Goal: Contribute content

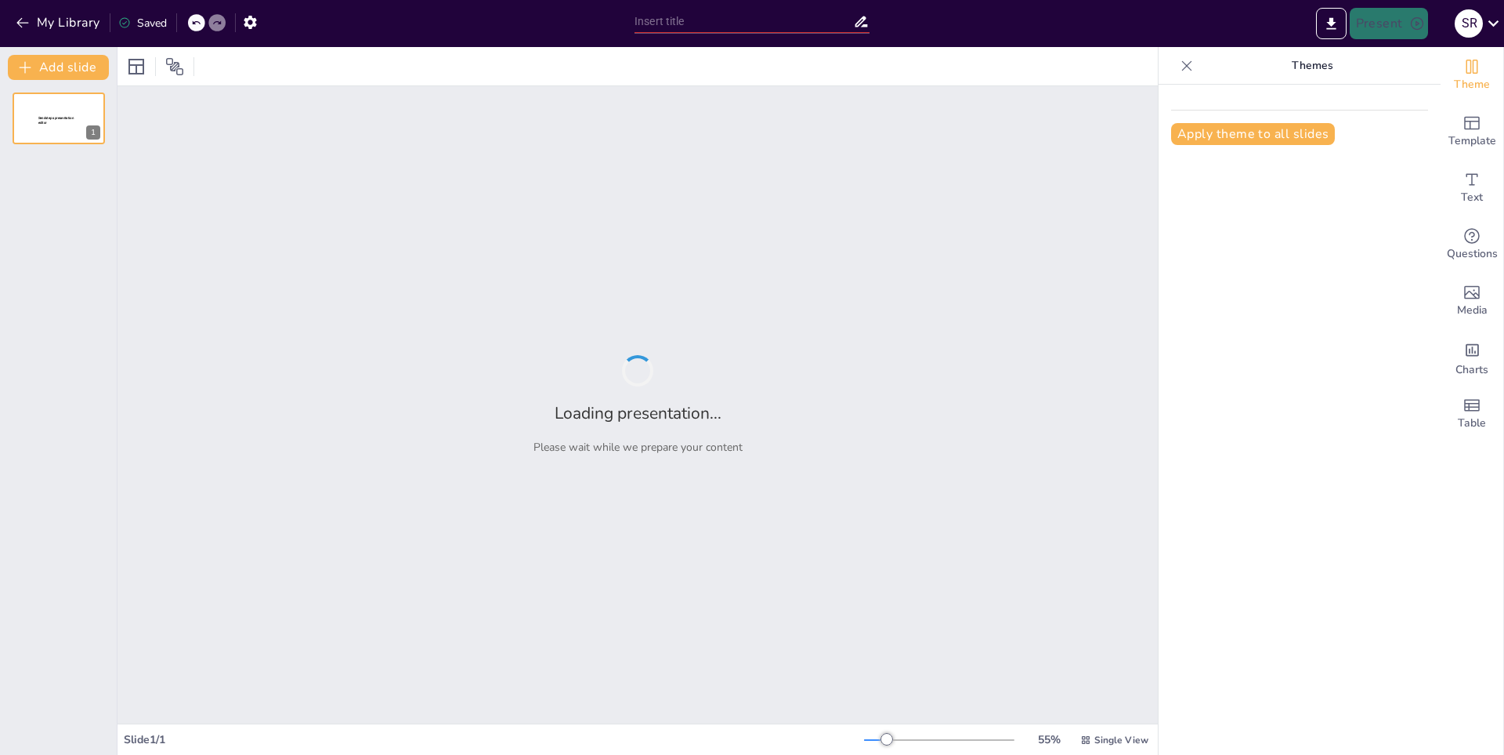
type input "Introducción a la Mitología Griega: [DEMOGRAPHIC_DATA] y Héroes"
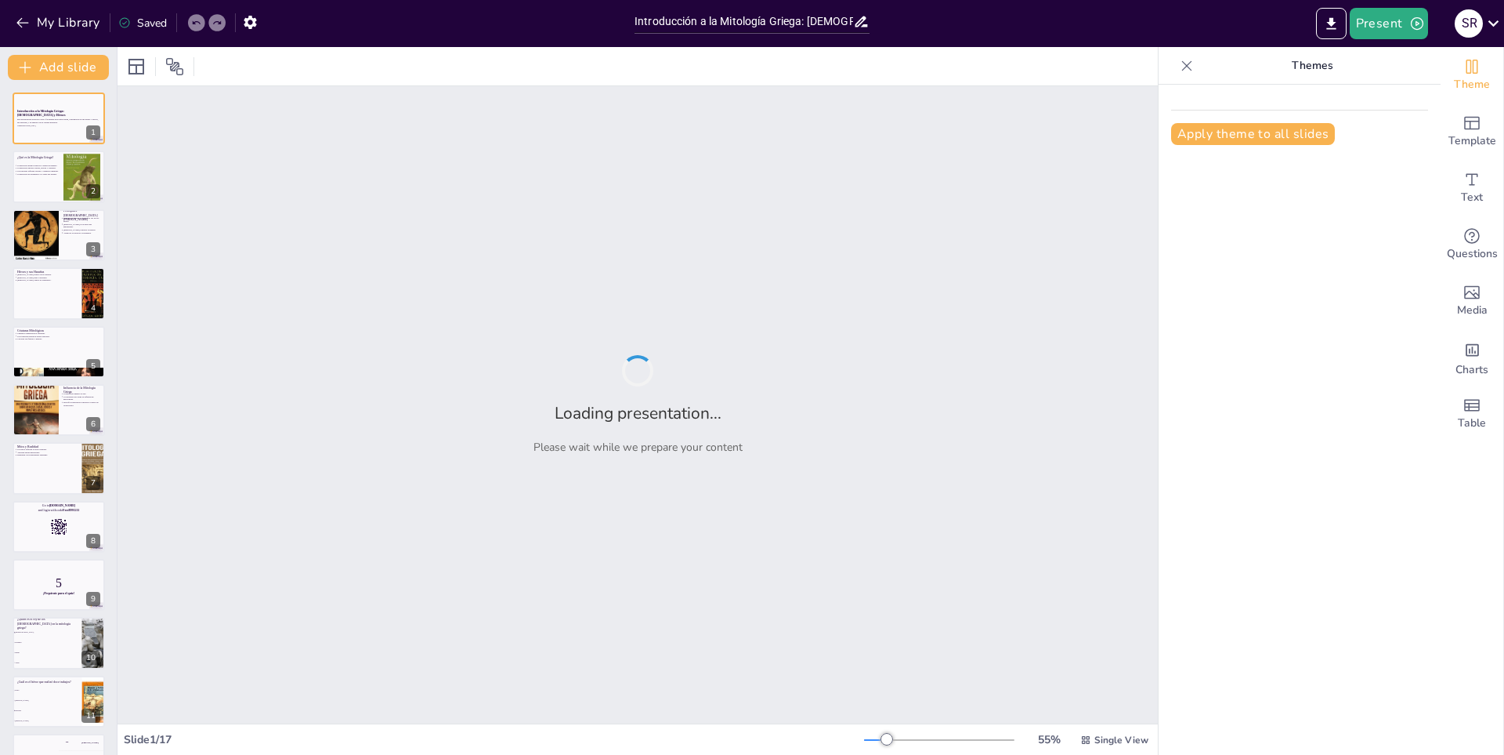
checkbox input "true"
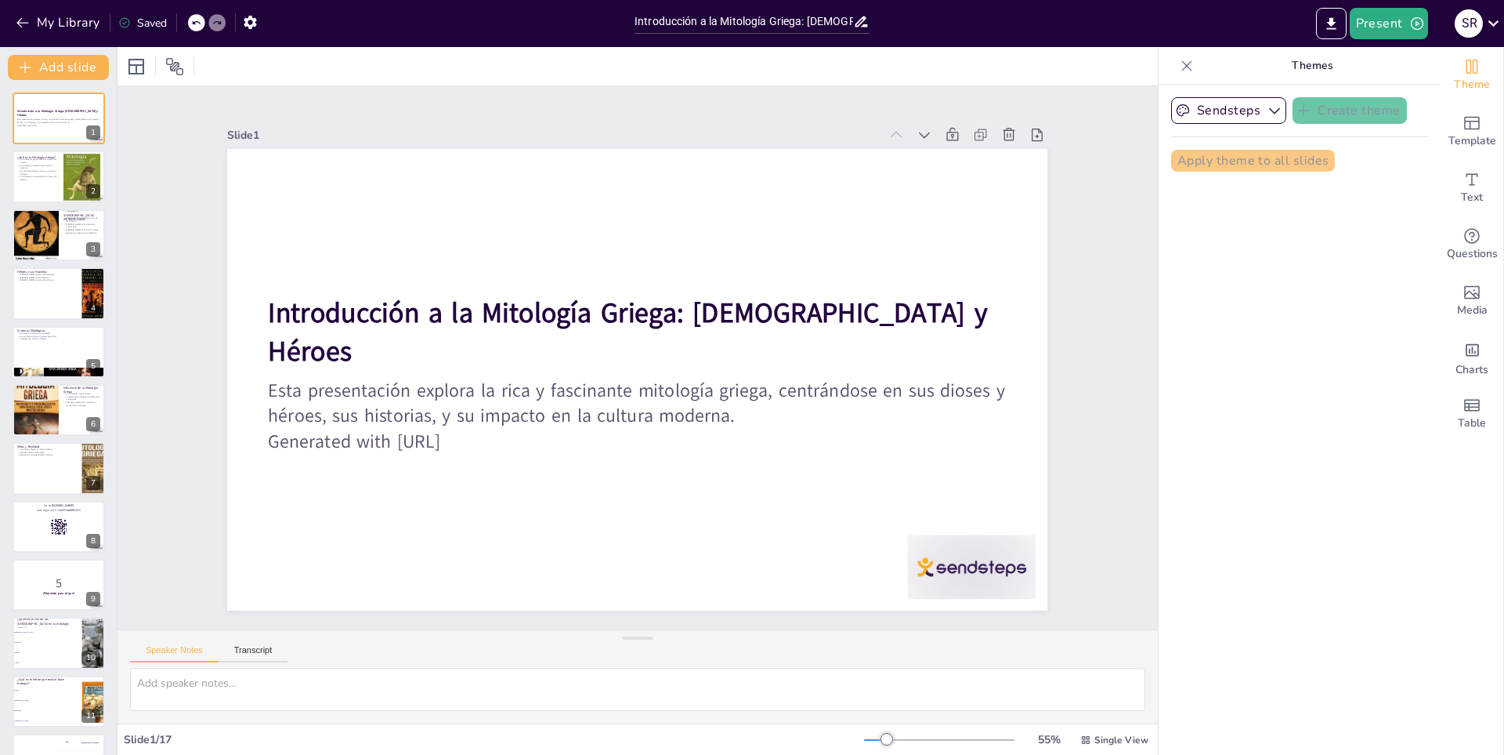
checkbox input "true"
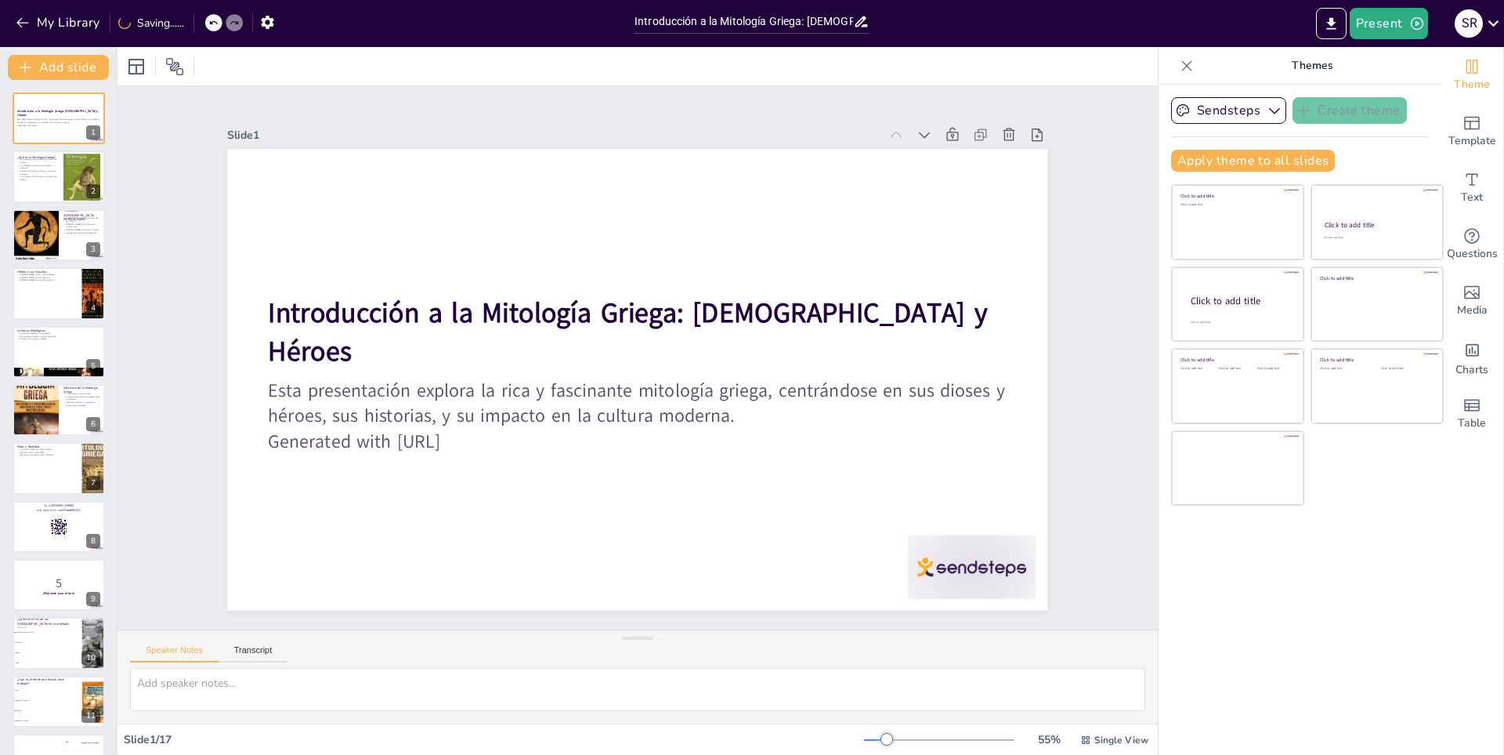
checkbox input "true"
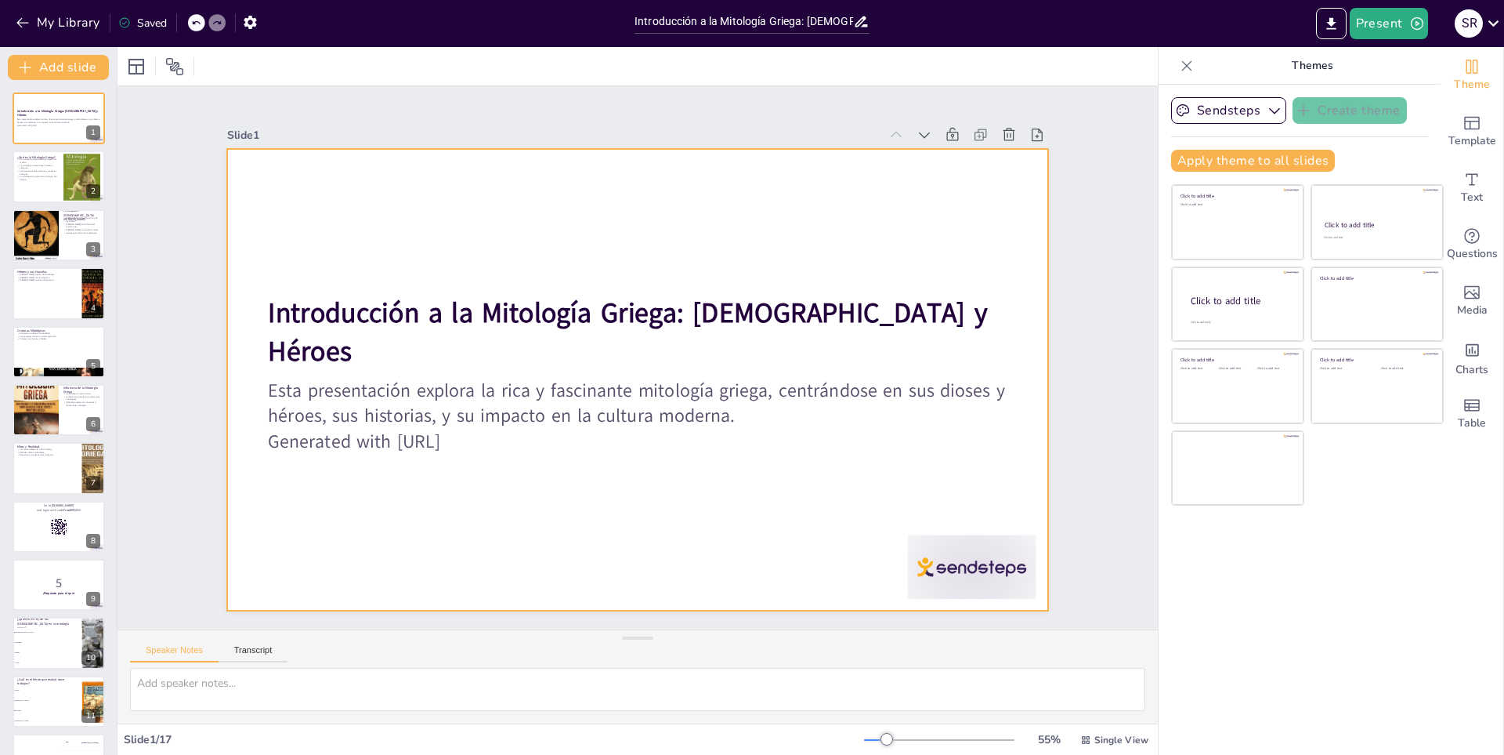
checkbox input "true"
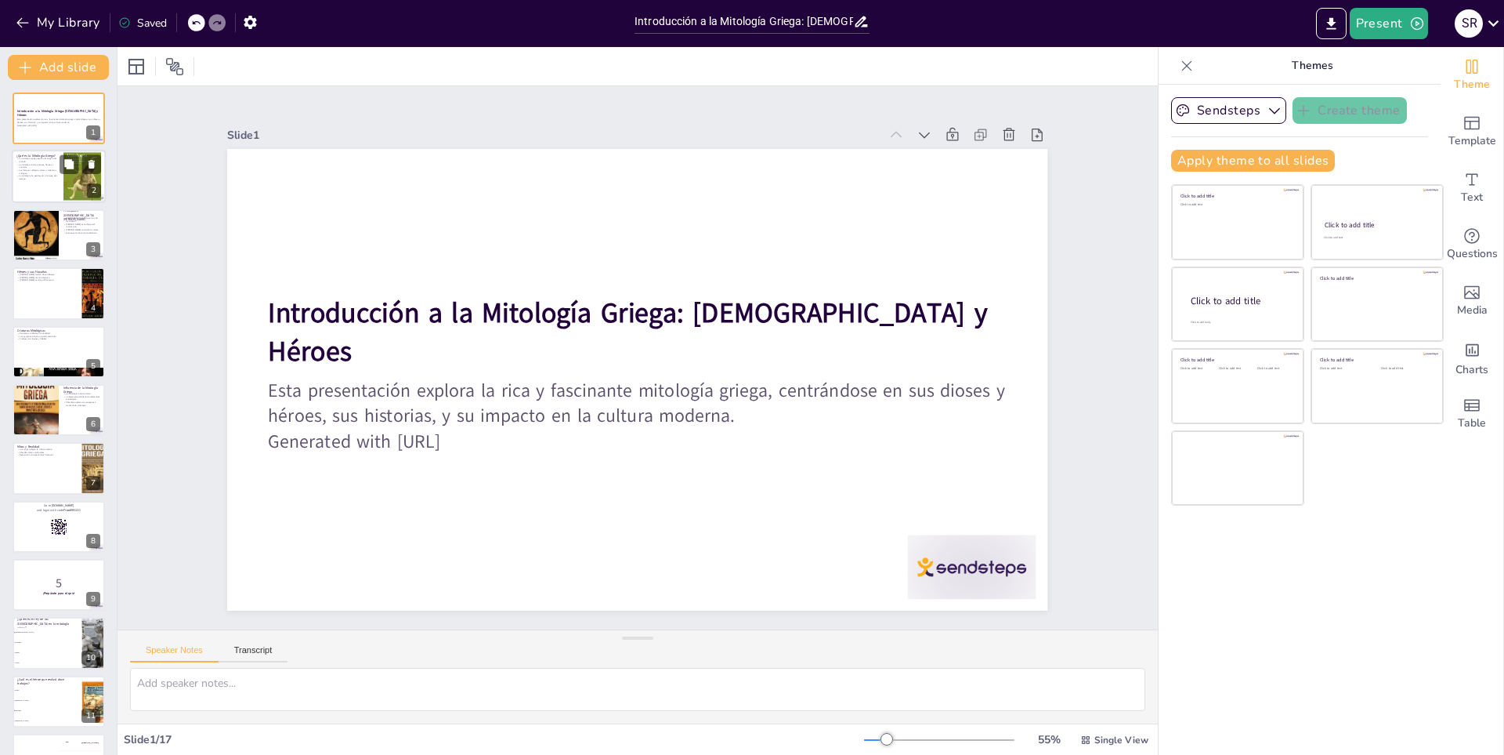
checkbox input "true"
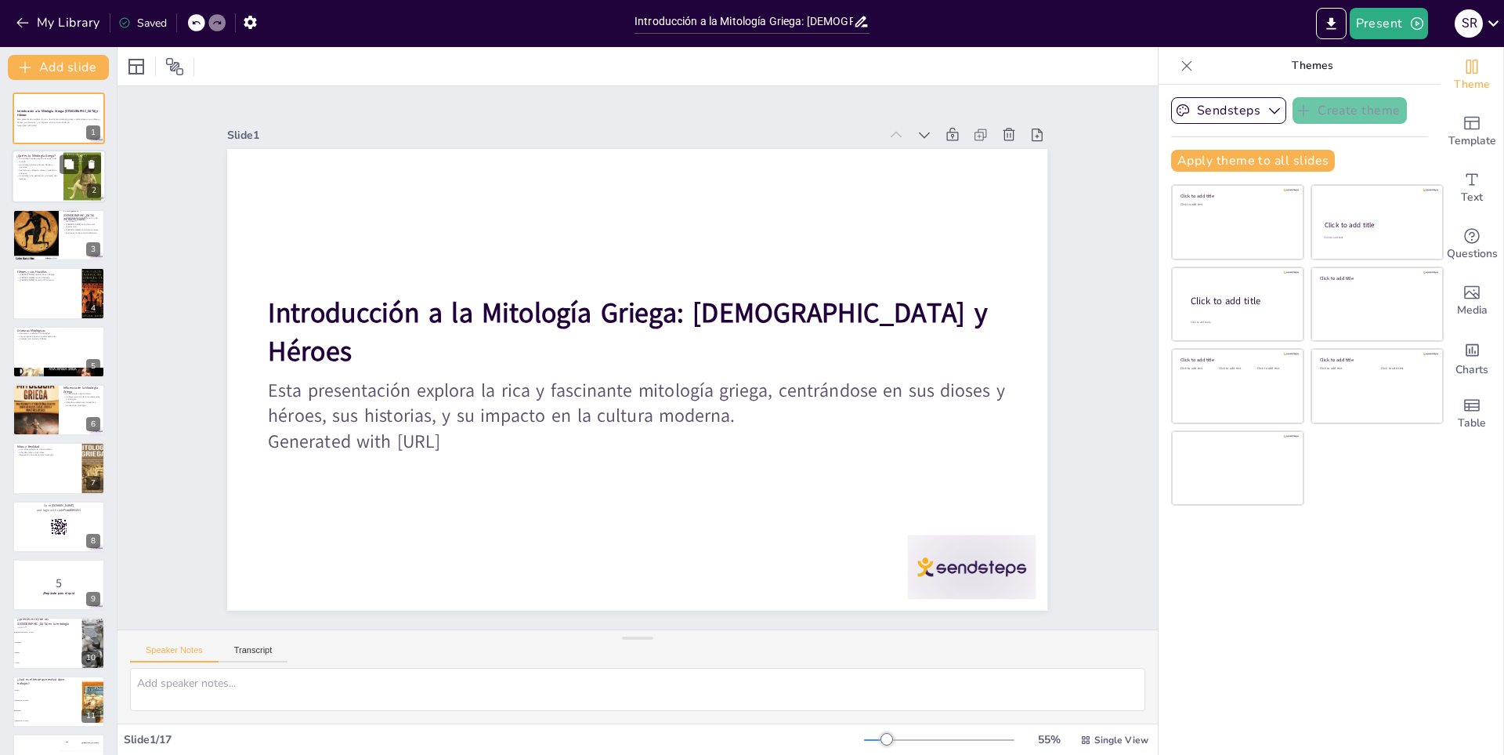
checkbox input "true"
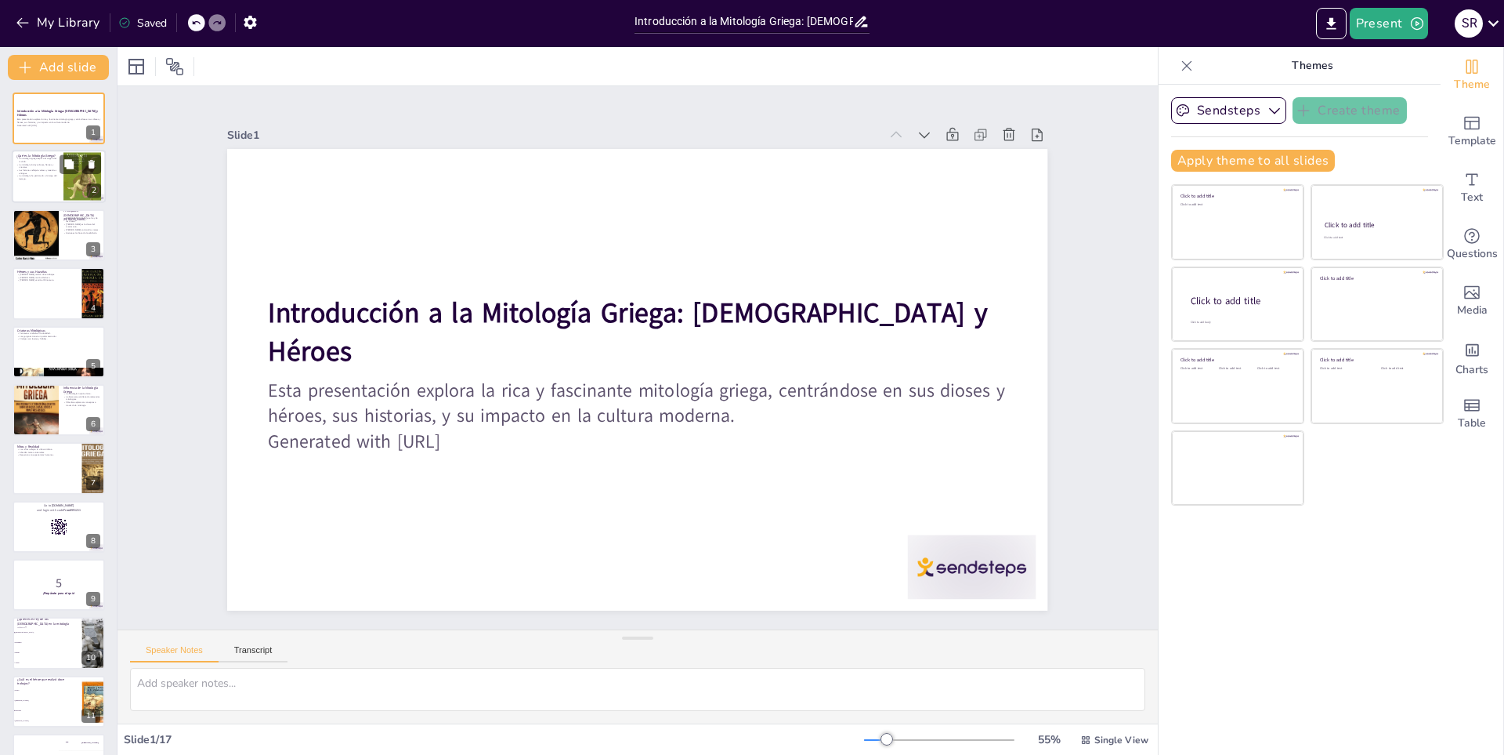
click at [39, 183] on div at bounding box center [59, 176] width 94 height 53
type textarea "La mitología griega ofrece relatos que intentan explicar cómo comenzó todo, des…"
checkbox input "true"
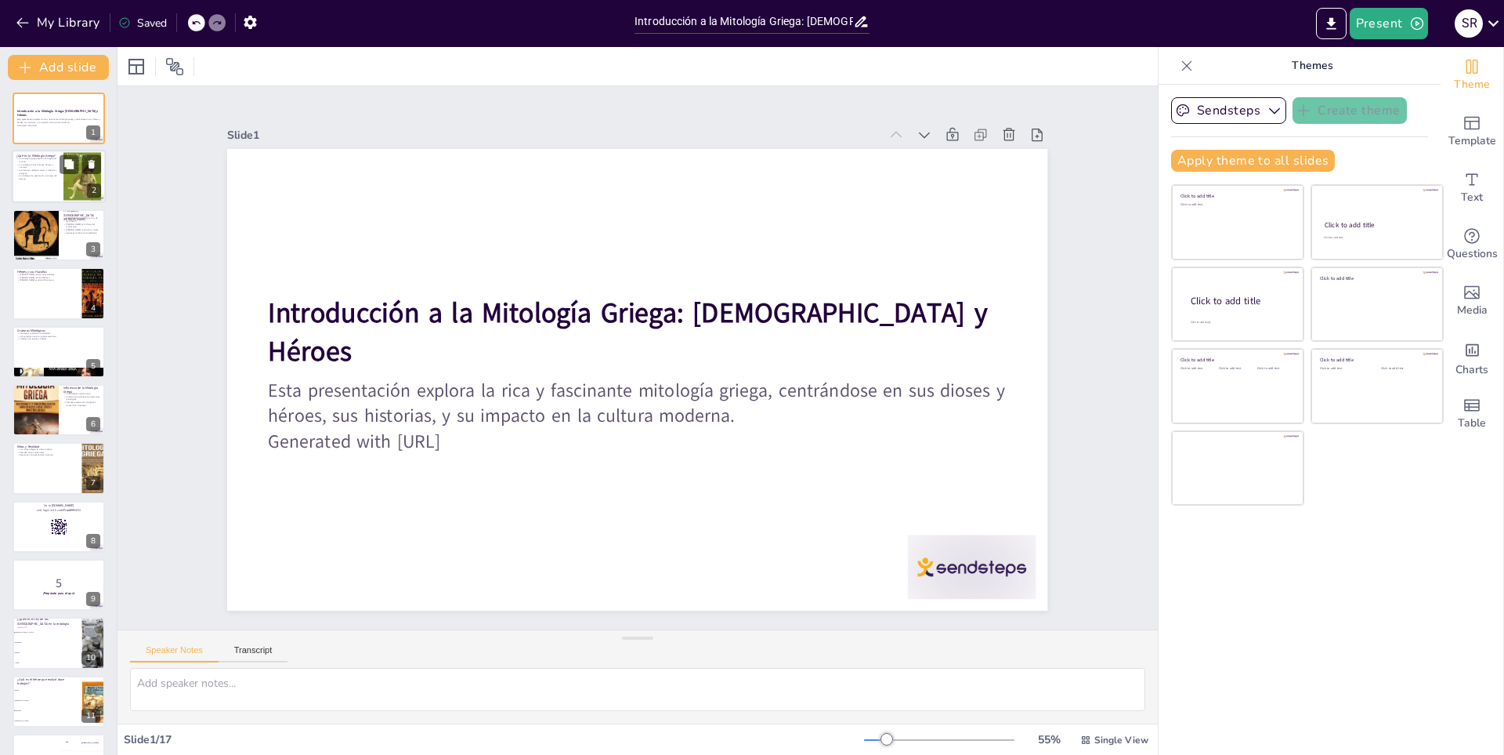
checkbox input "true"
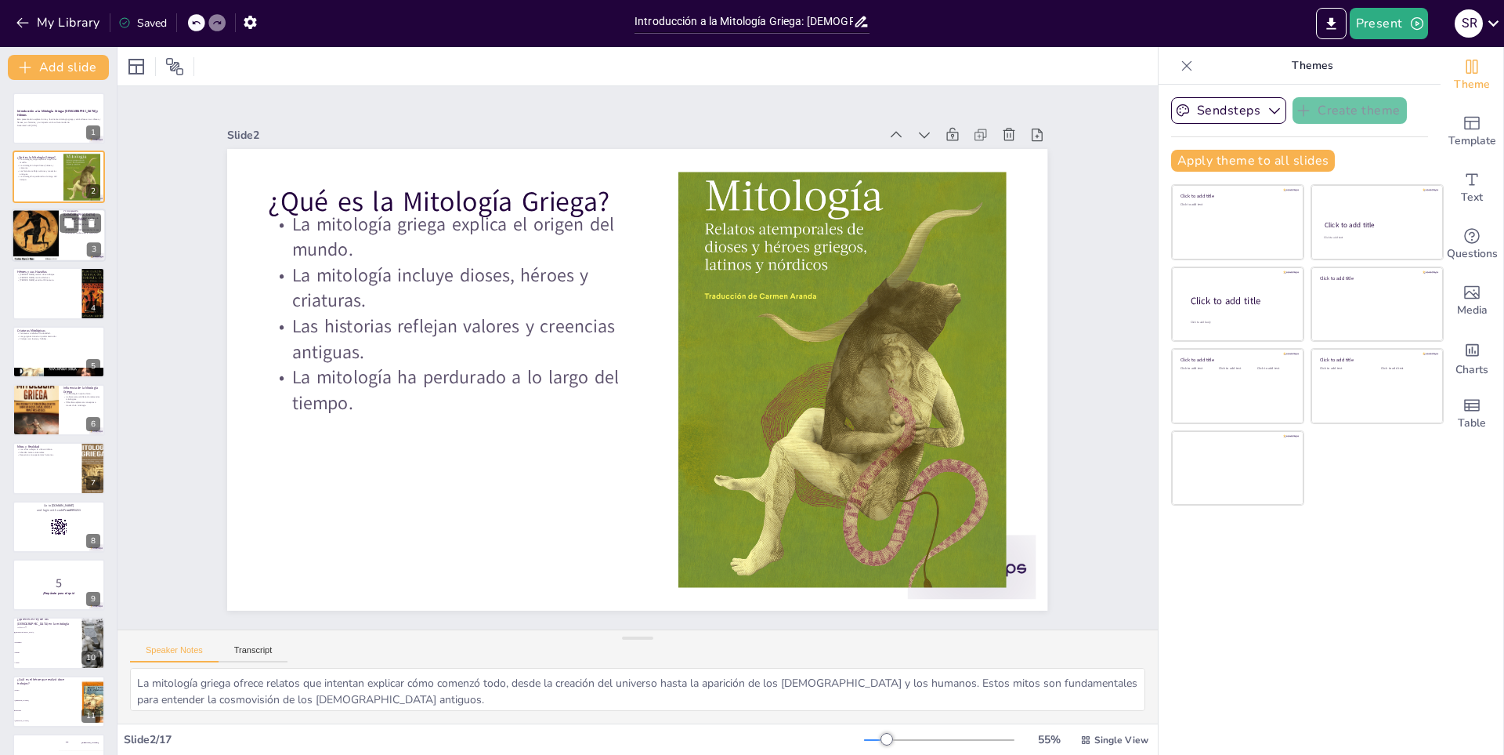
checkbox input "true"
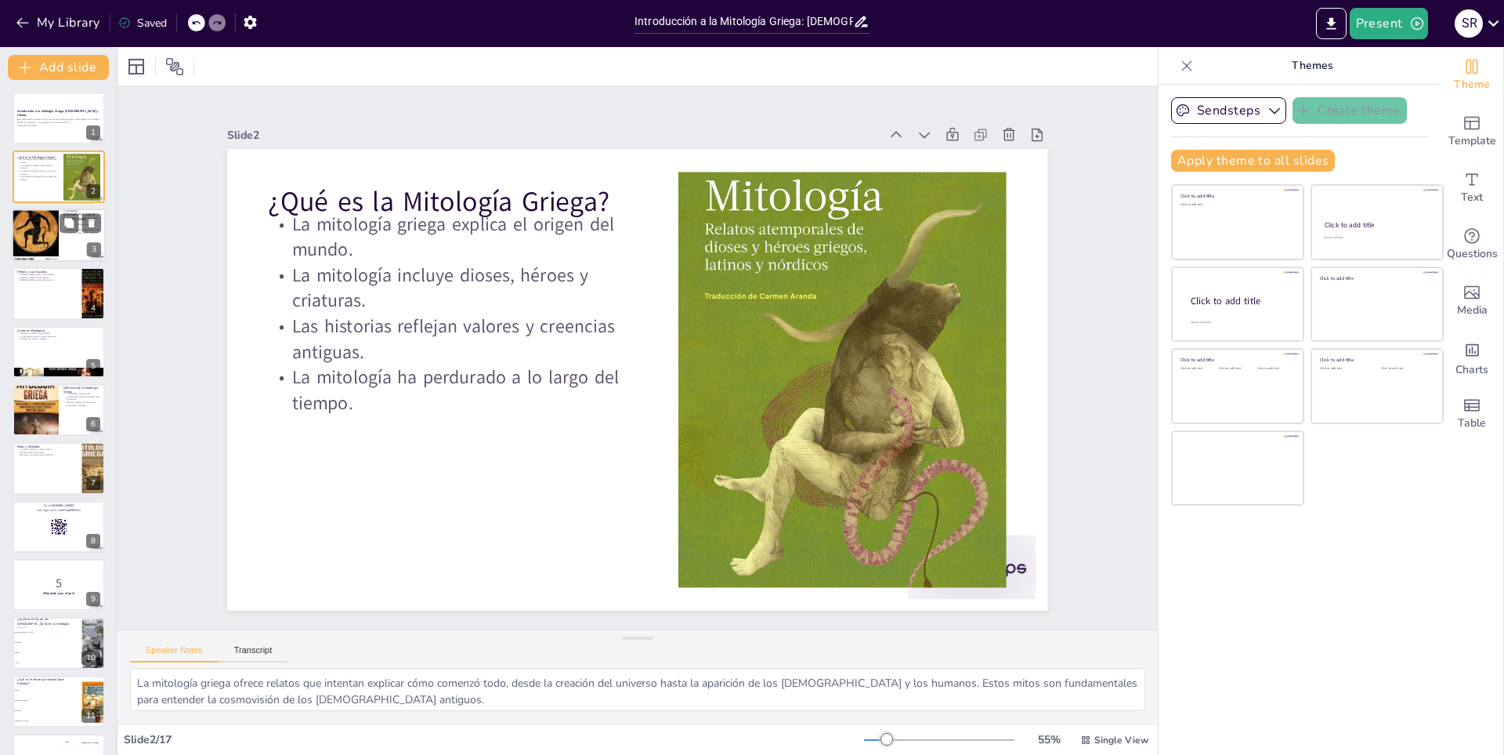
checkbox input "true"
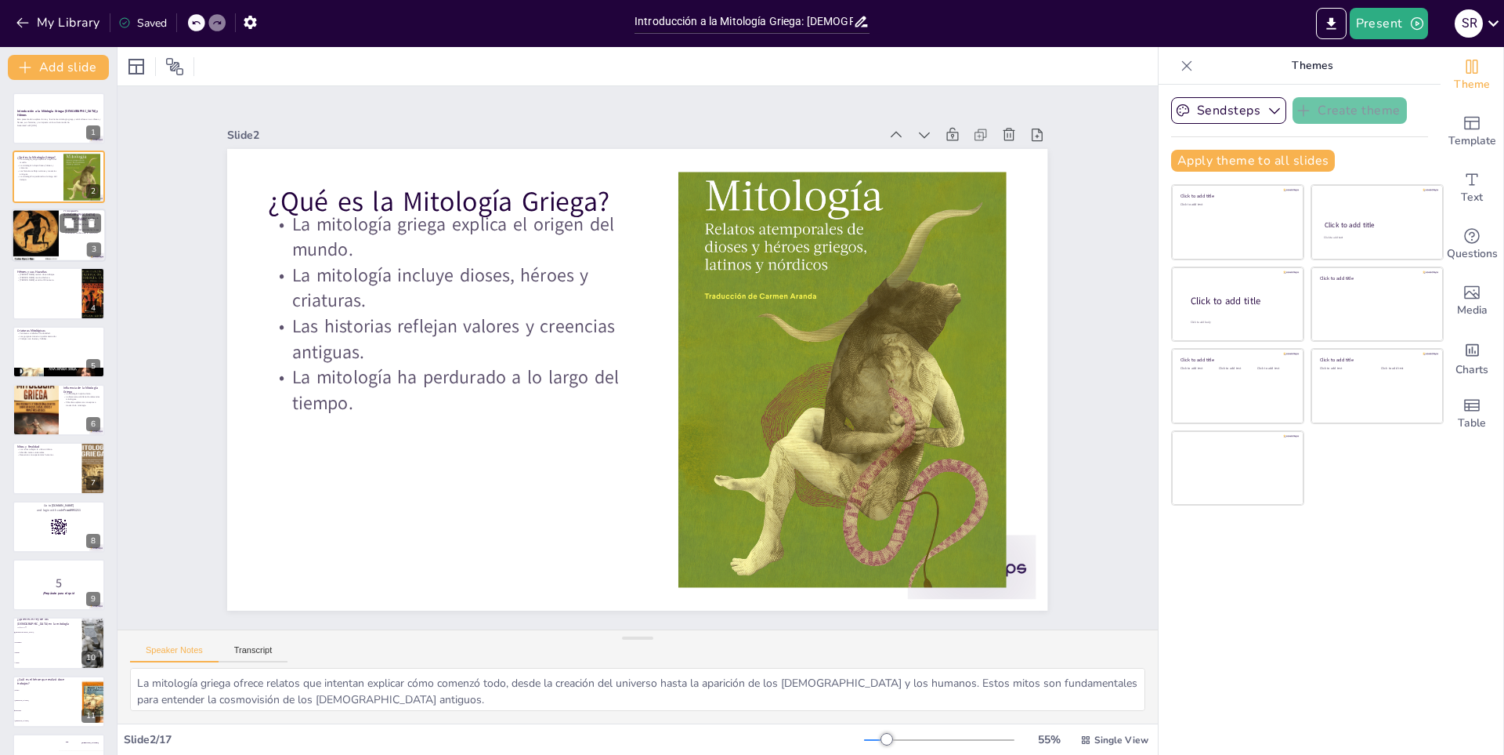
click at [45, 218] on div at bounding box center [35, 235] width 47 height 71
type textarea "[DEMOGRAPHIC_DATA] es una figura central en la mitología griega, simbolizando l…"
checkbox input "true"
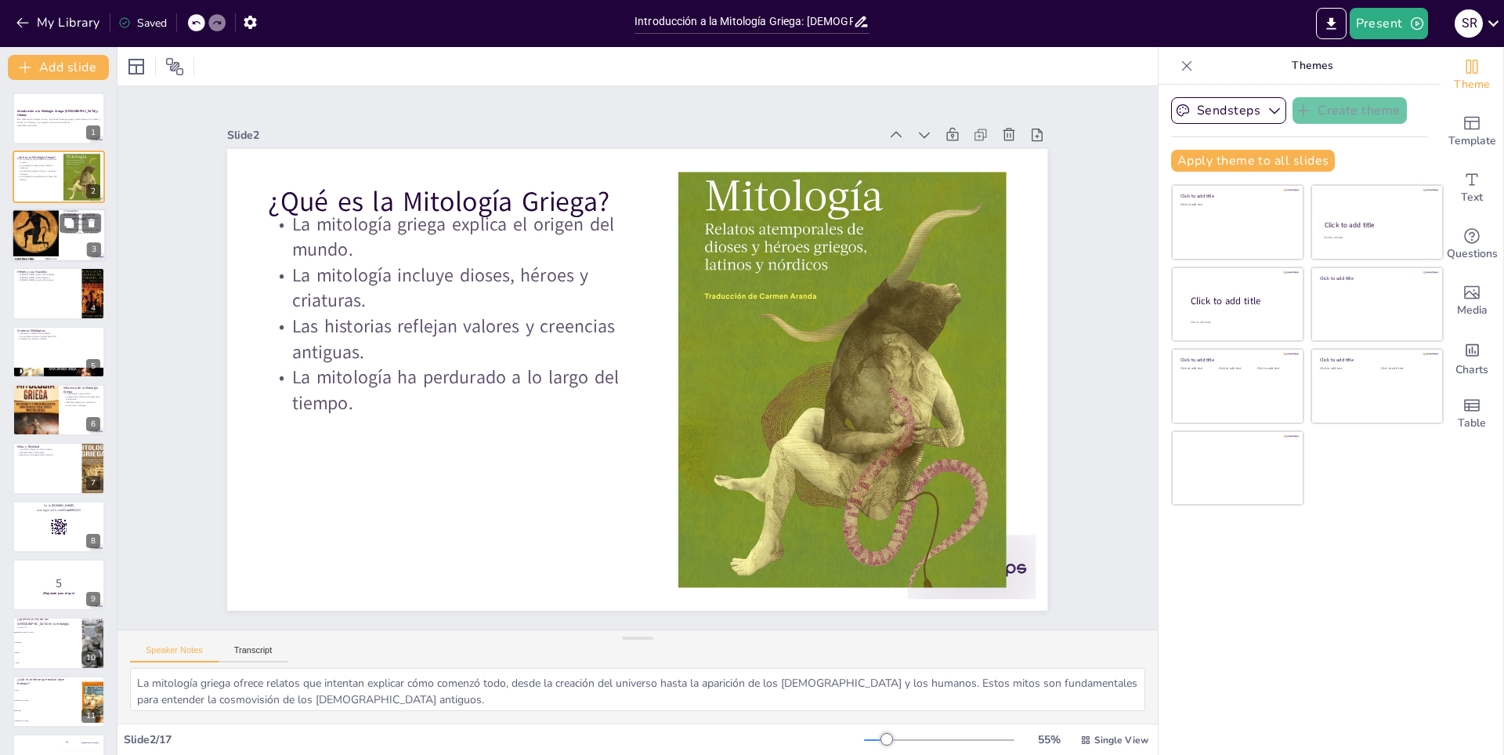
checkbox input "true"
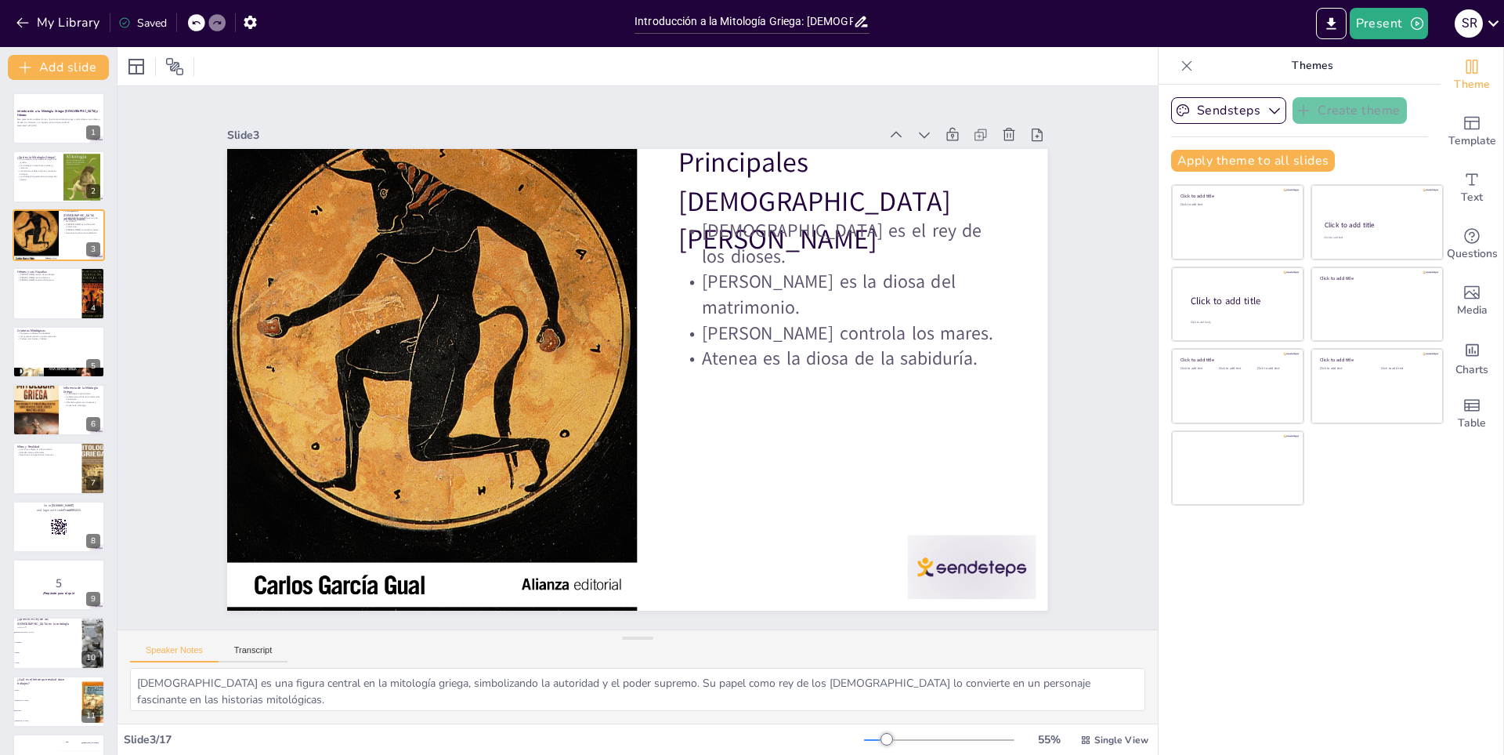
checkbox input "true"
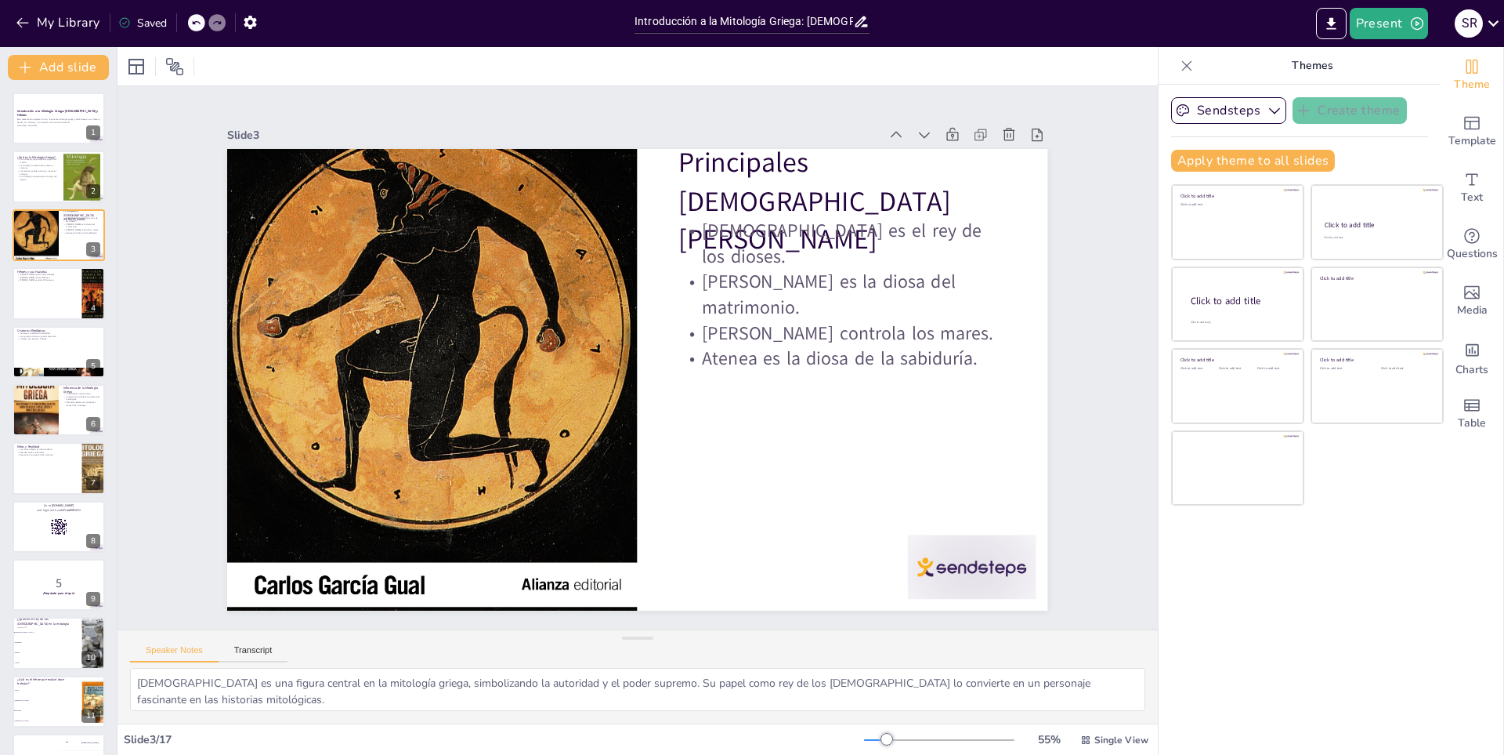
checkbox input "true"
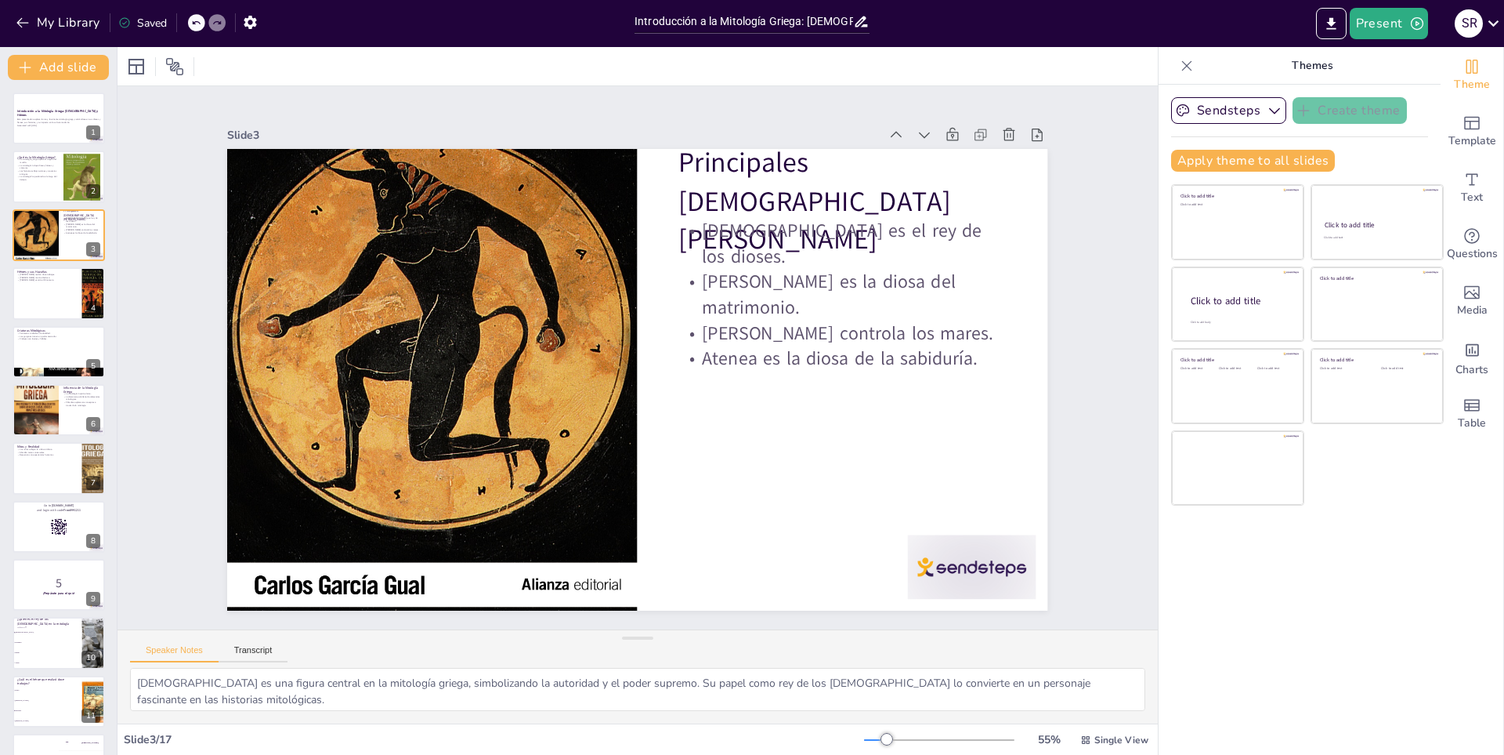
checkbox input "true"
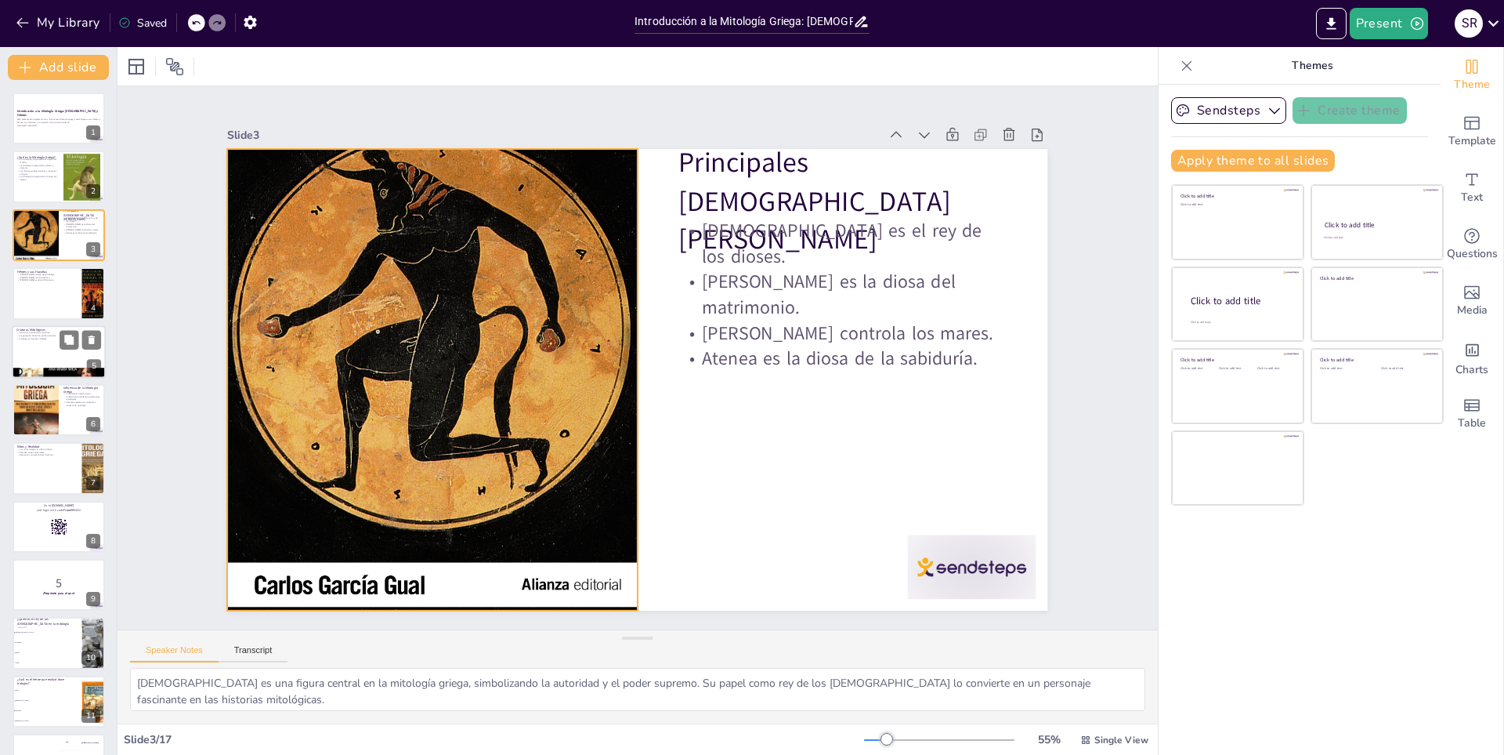
checkbox input "true"
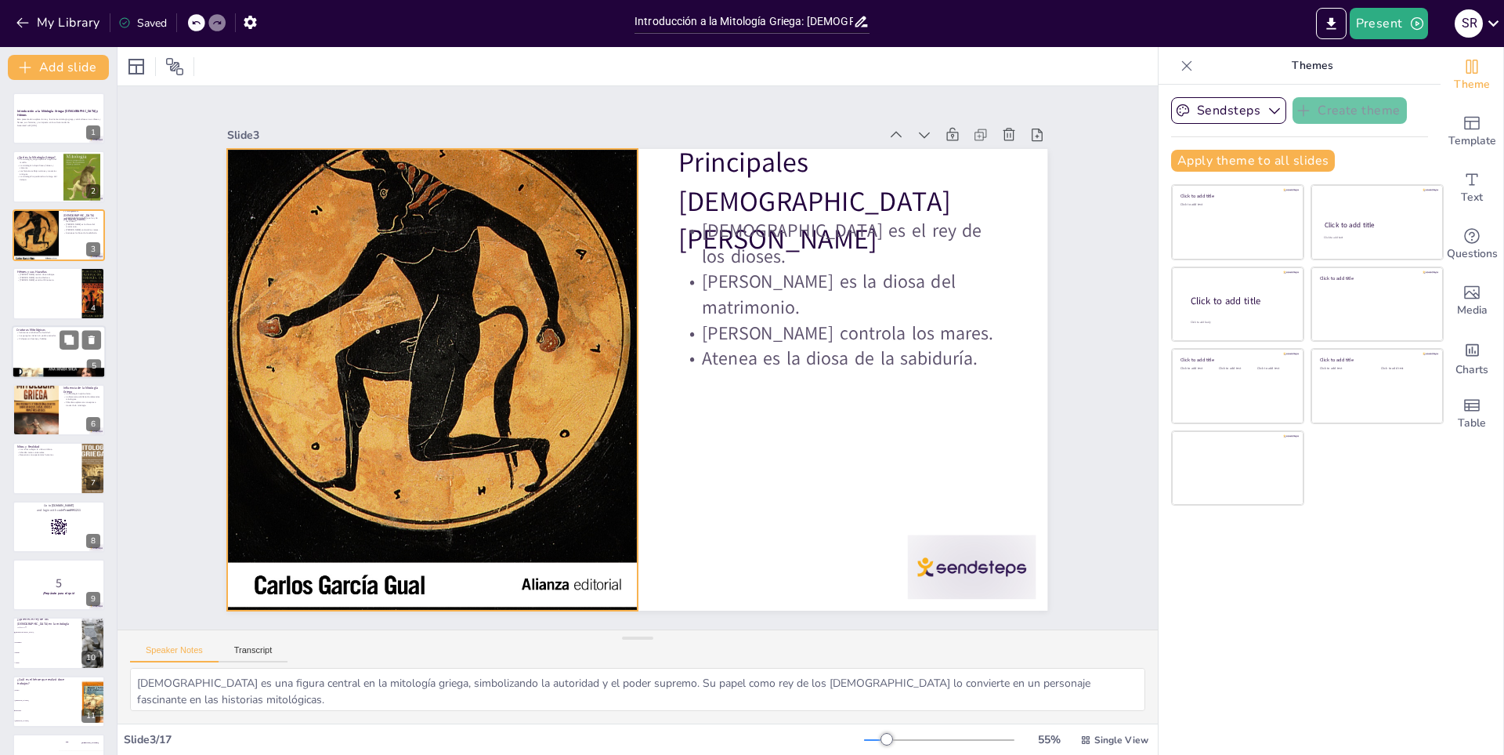
checkbox input "true"
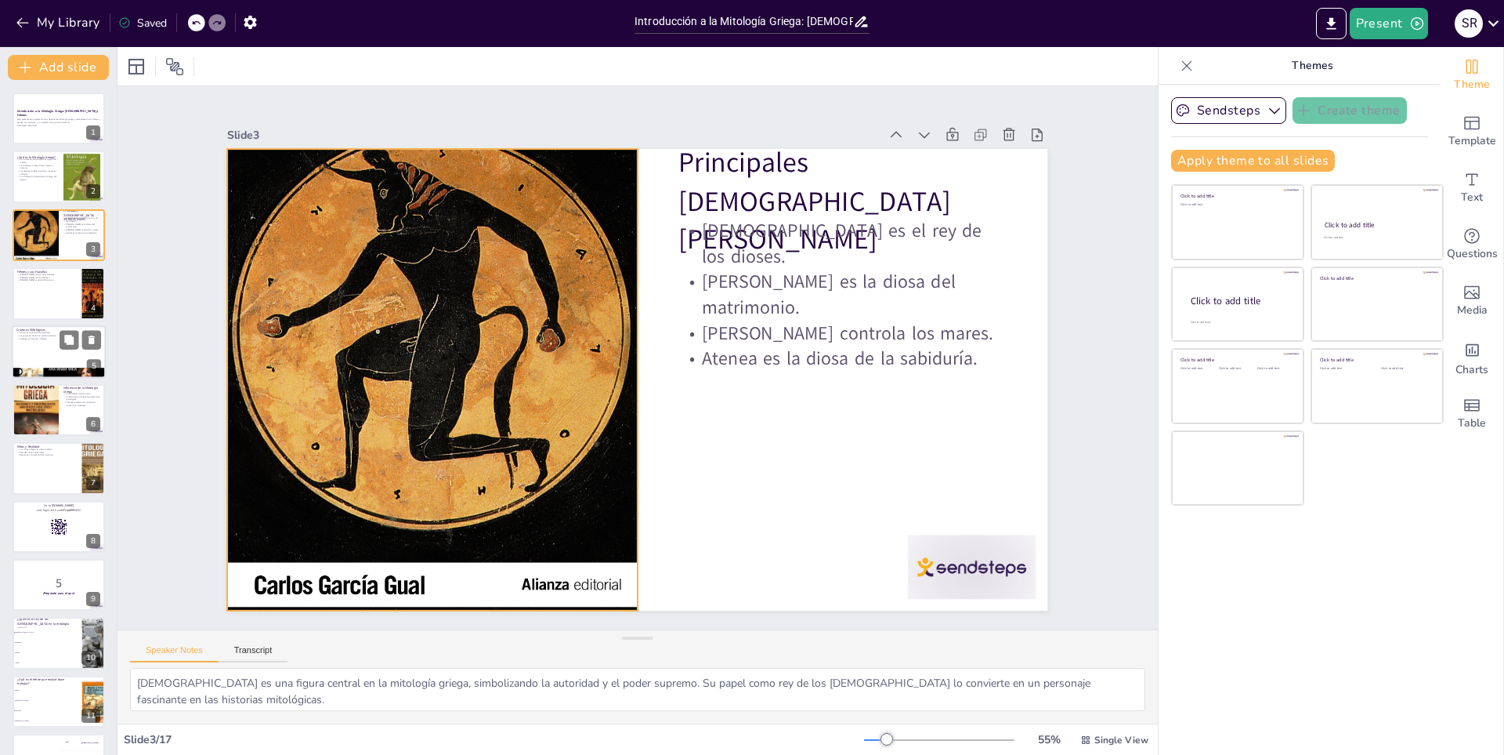
checkbox input "true"
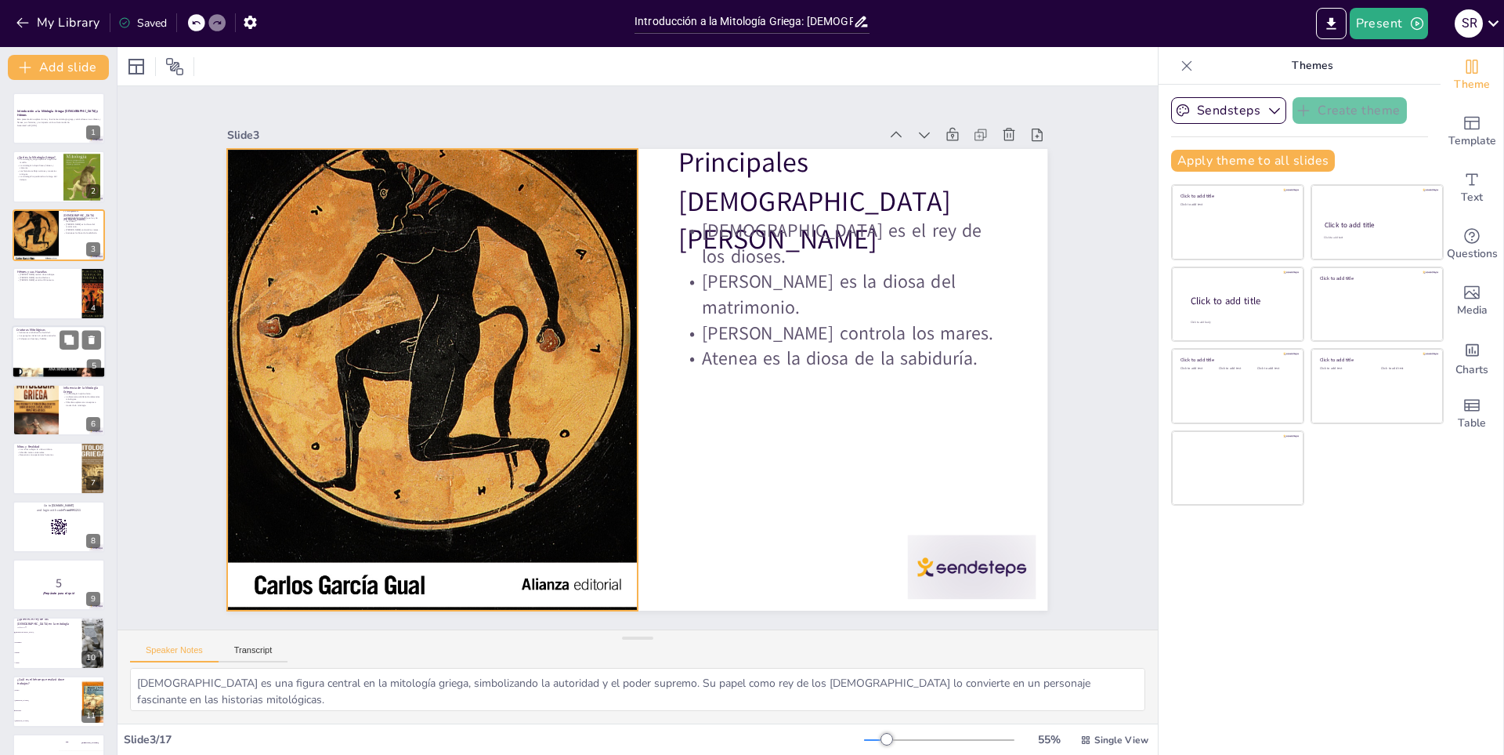
checkbox input "true"
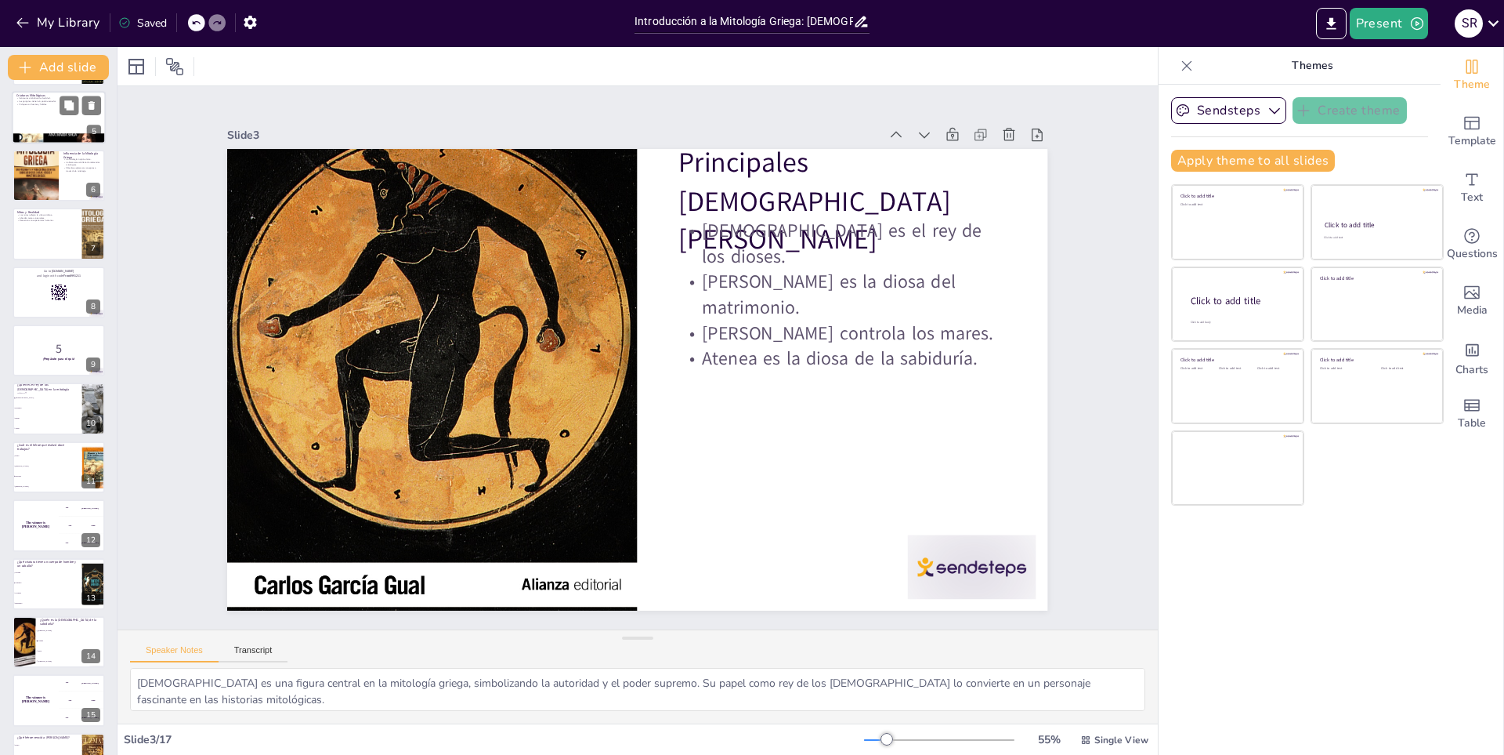
checkbox input "true"
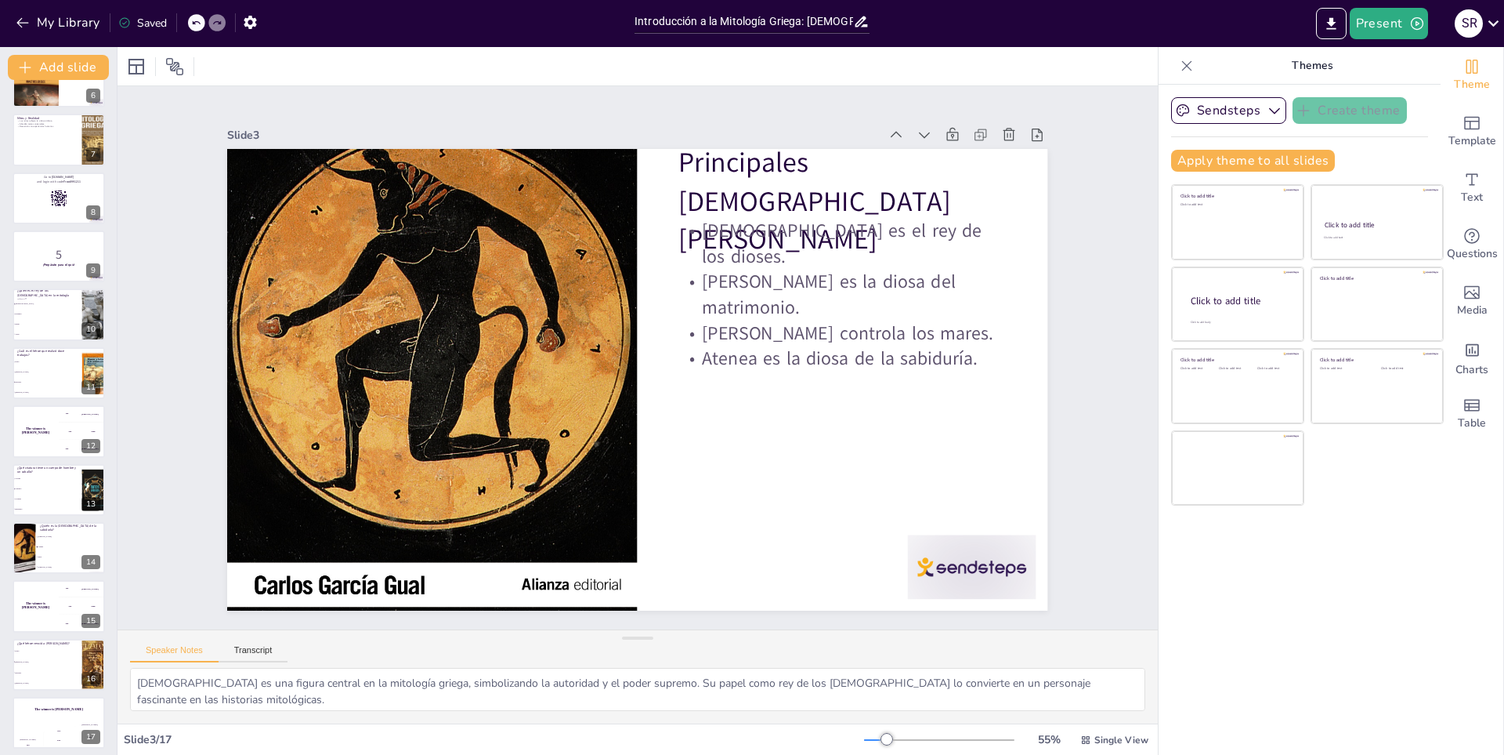
checkbox input "true"
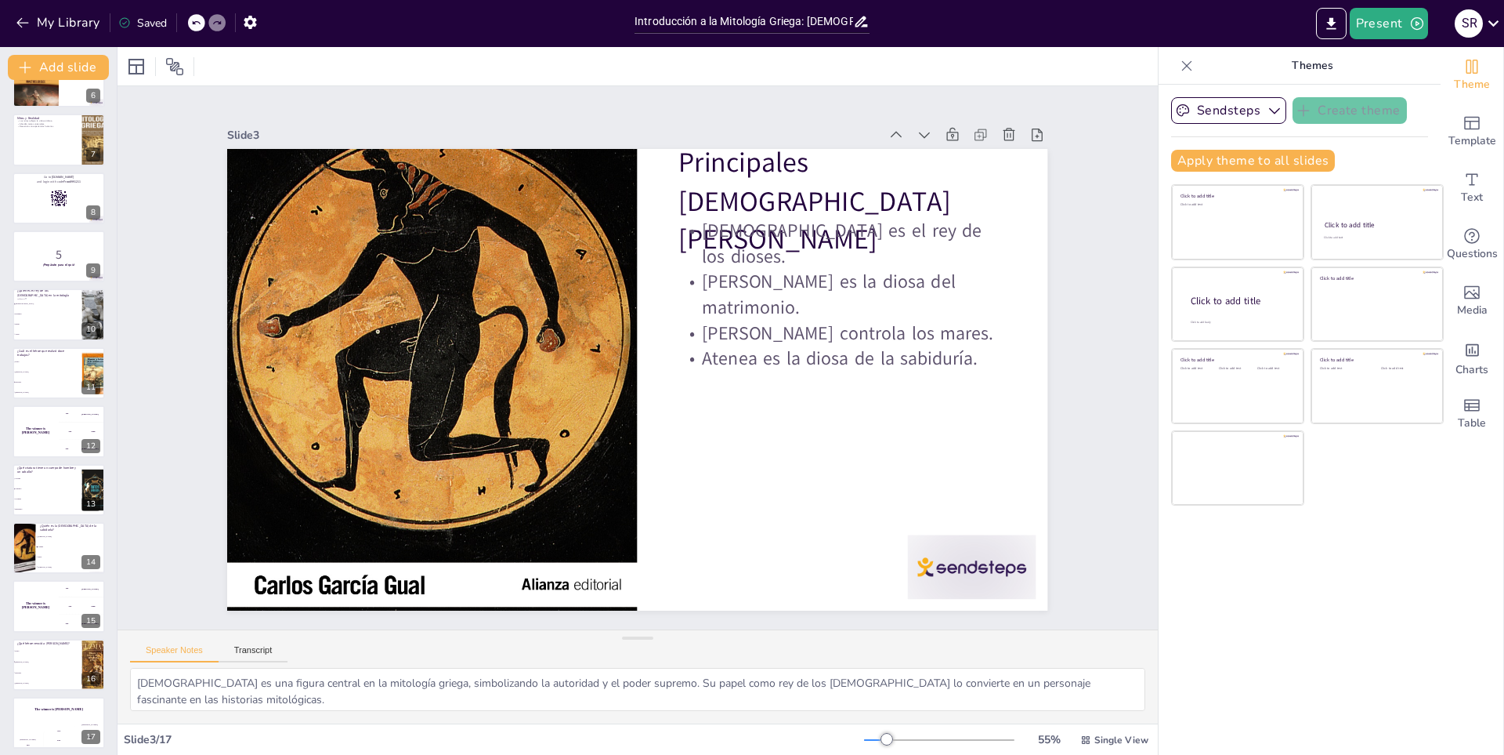
checkbox input "true"
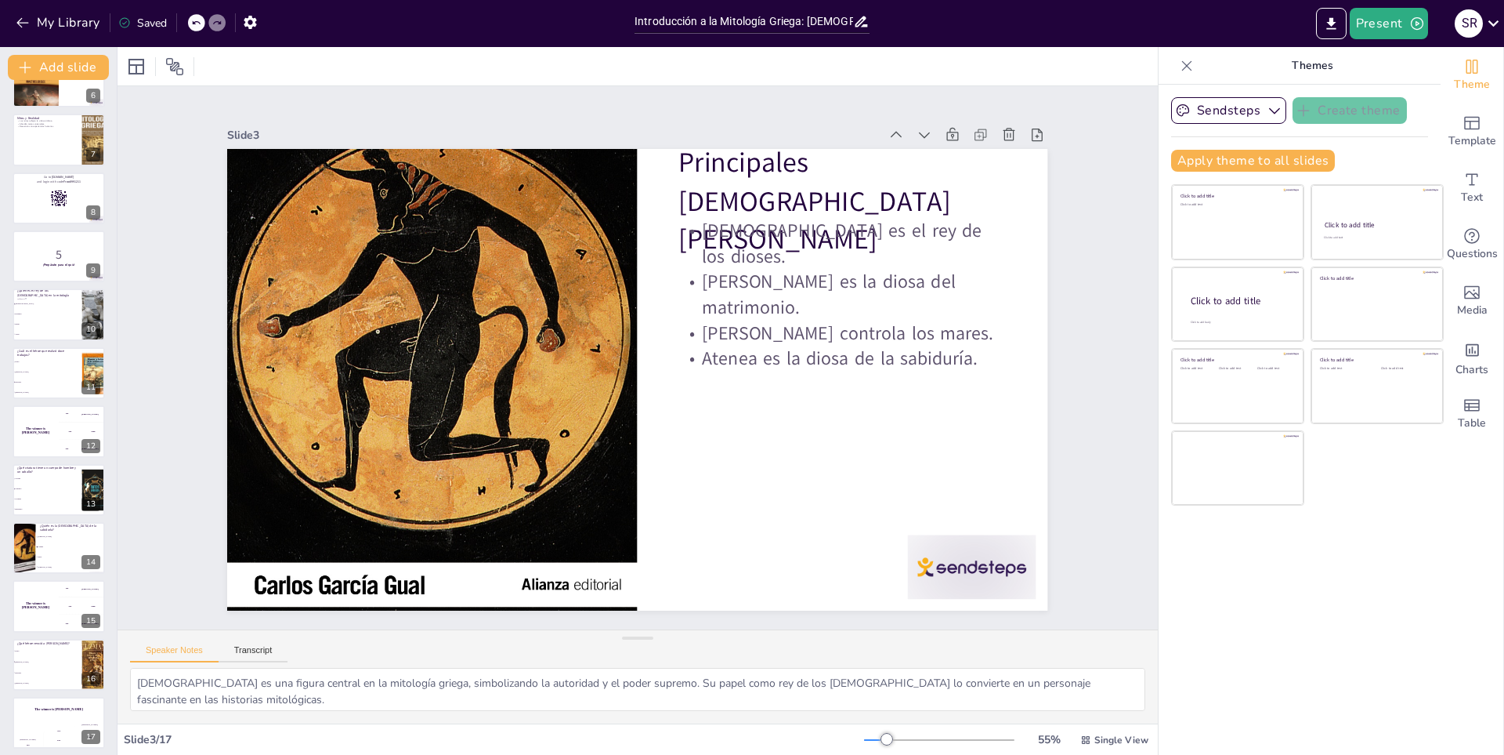
scroll to position [335, 0]
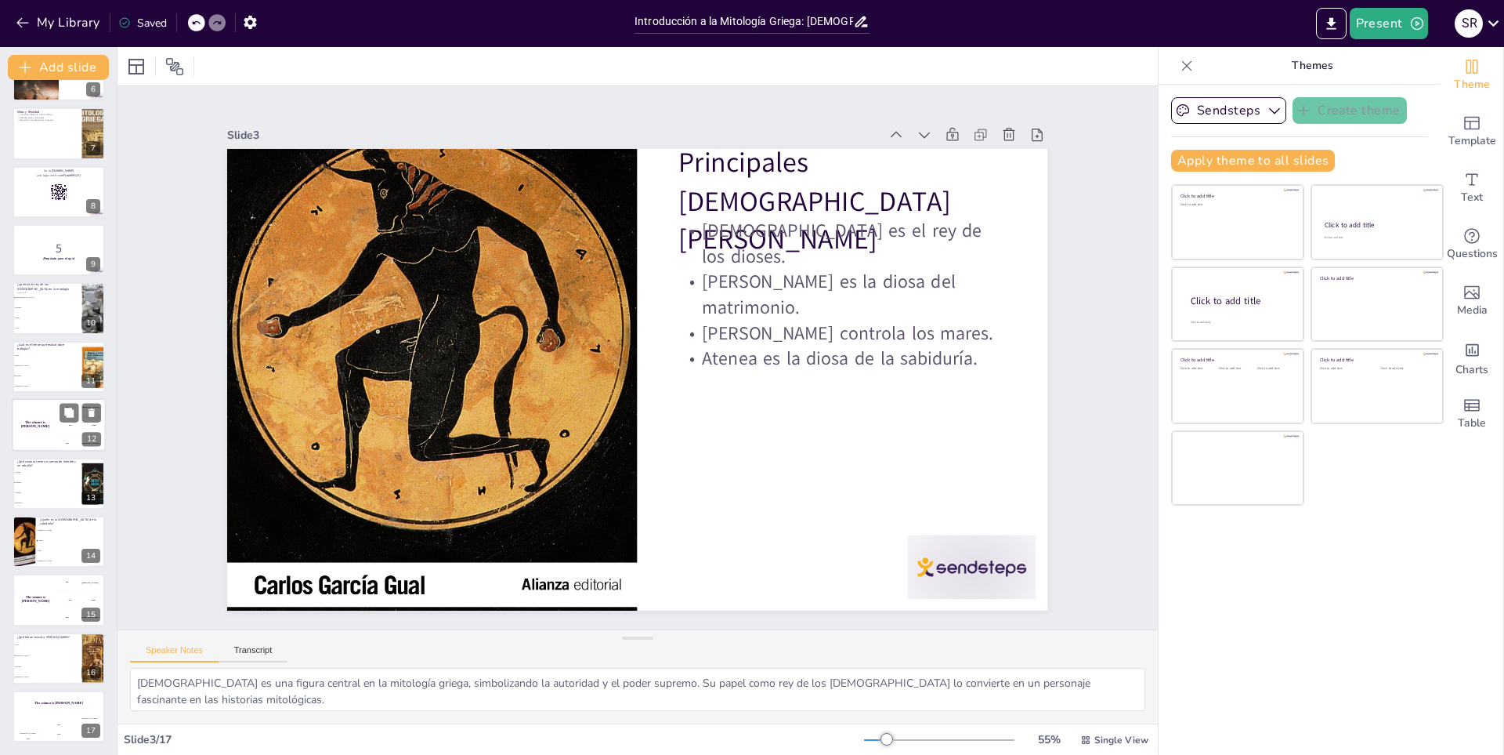
checkbox input "true"
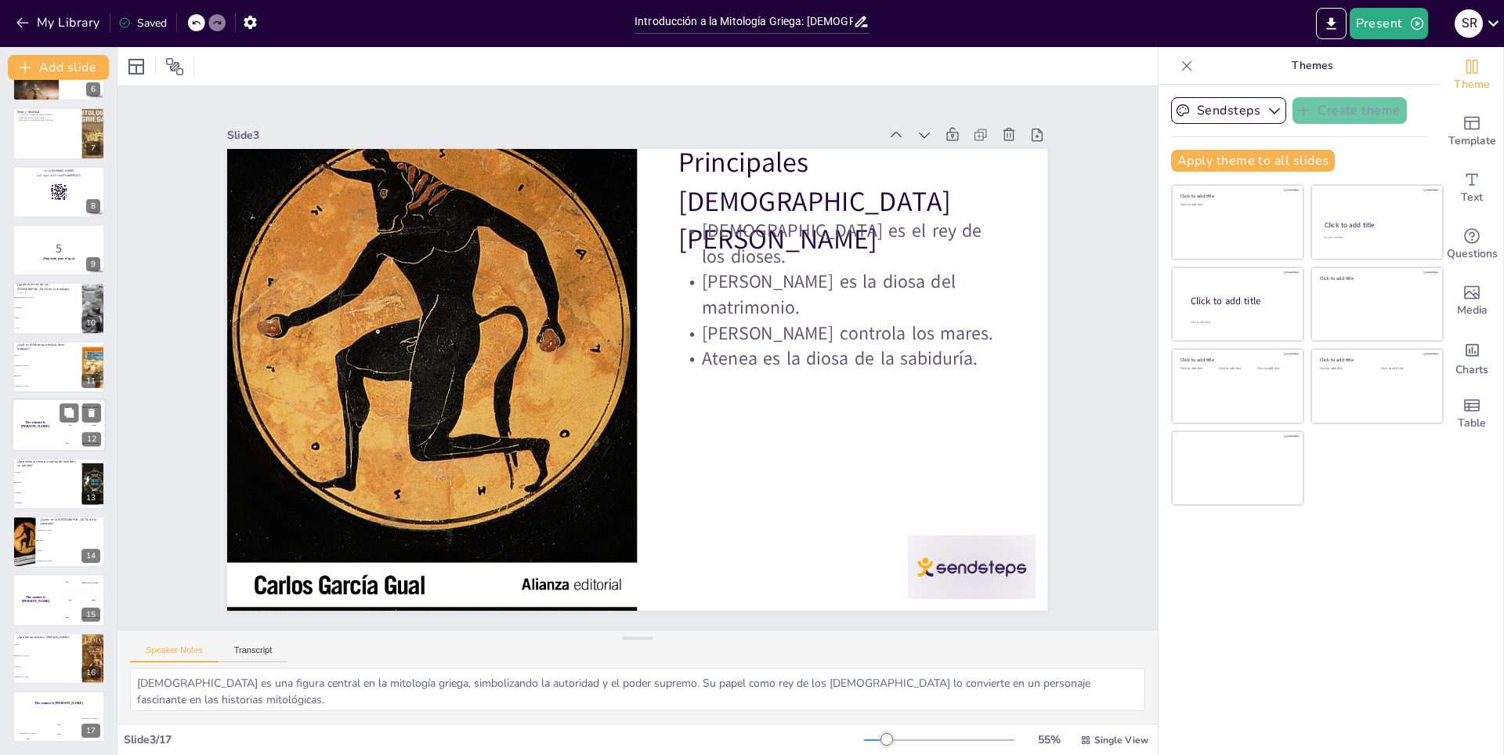
checkbox input "true"
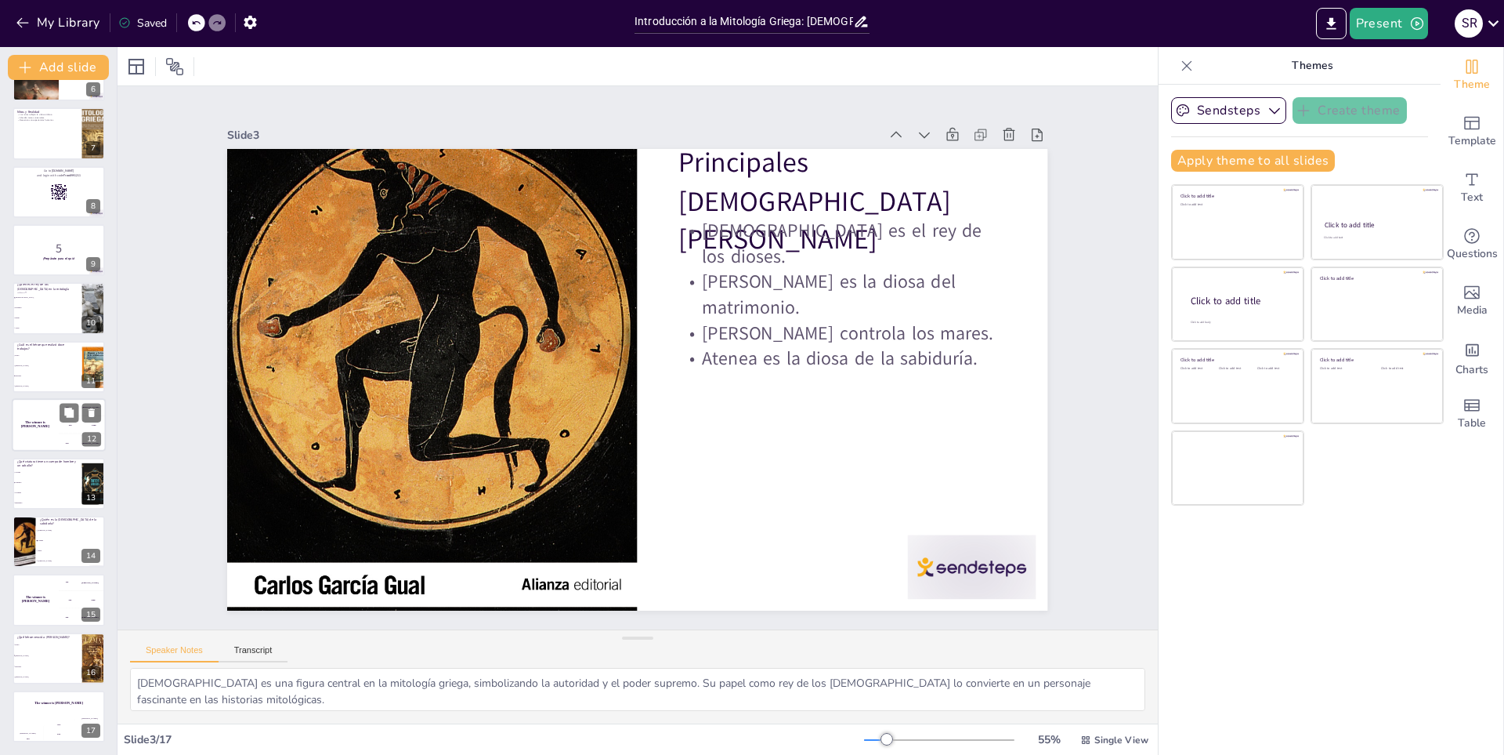
checkbox input "true"
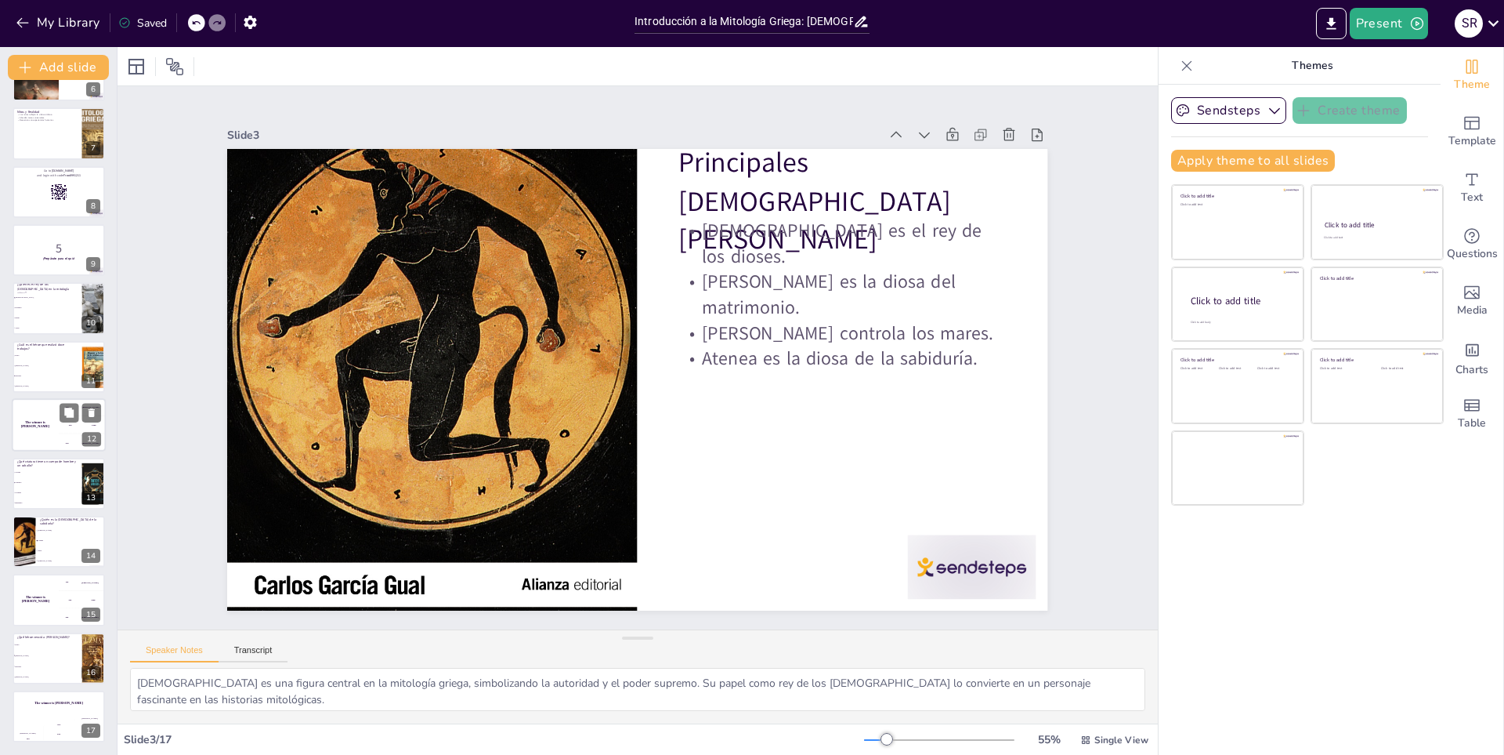
checkbox input "true"
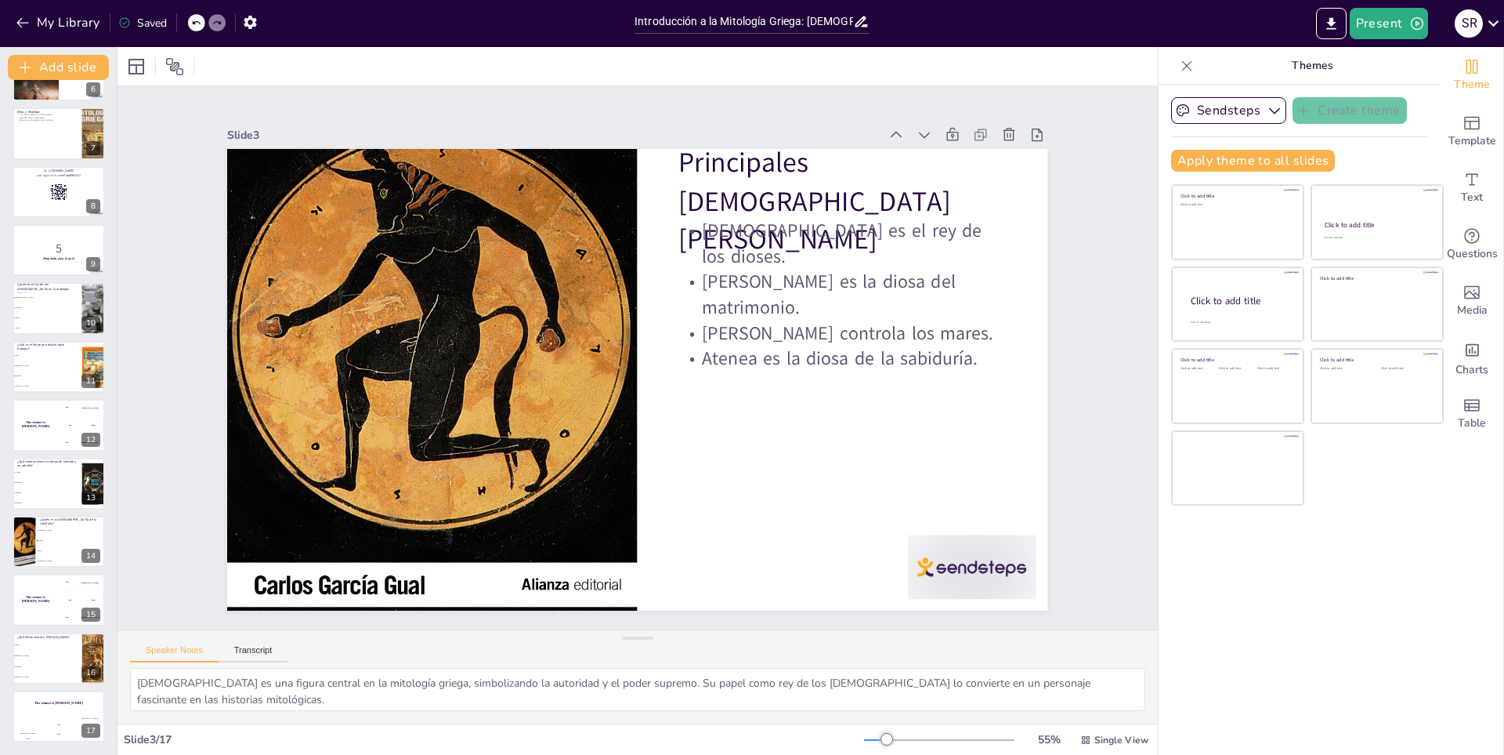
checkbox input "true"
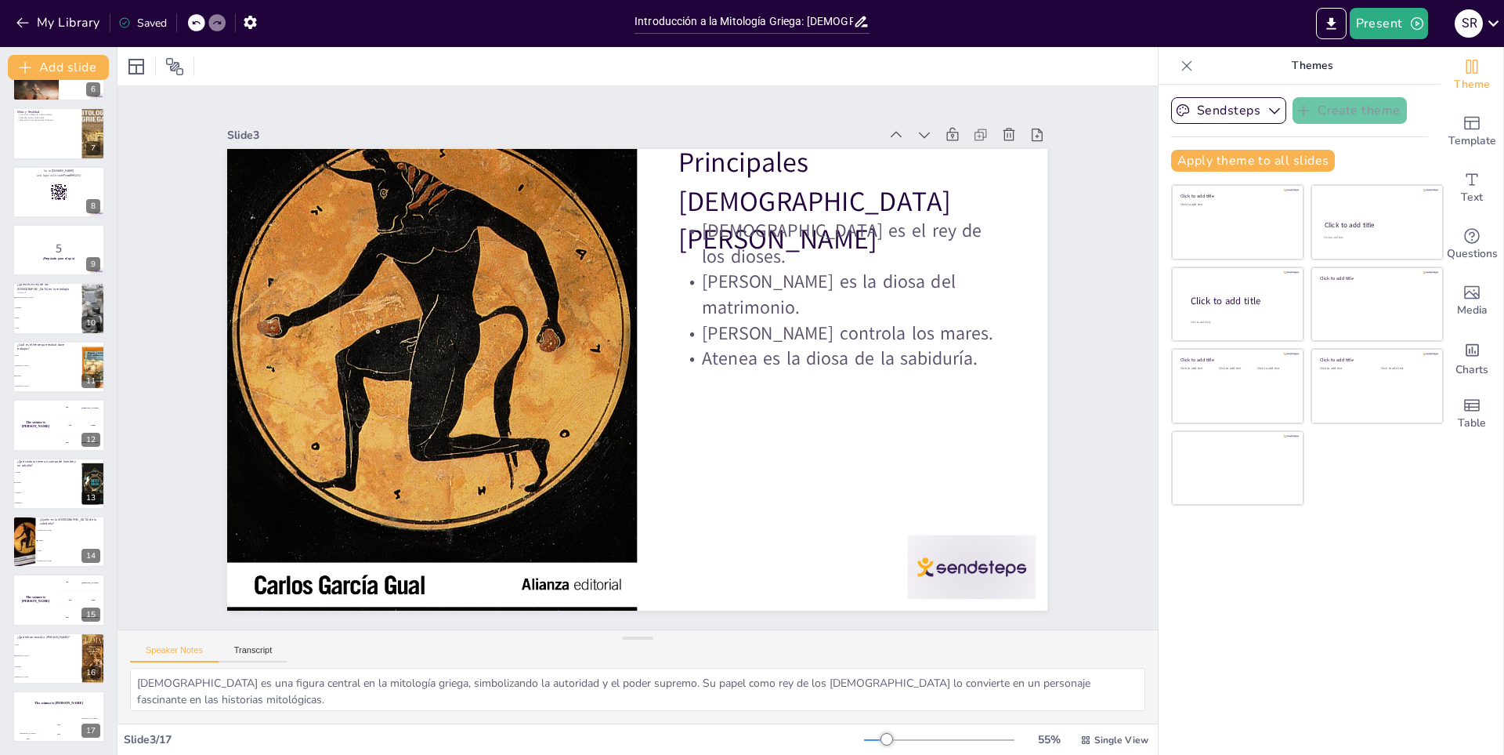
checkbox input "true"
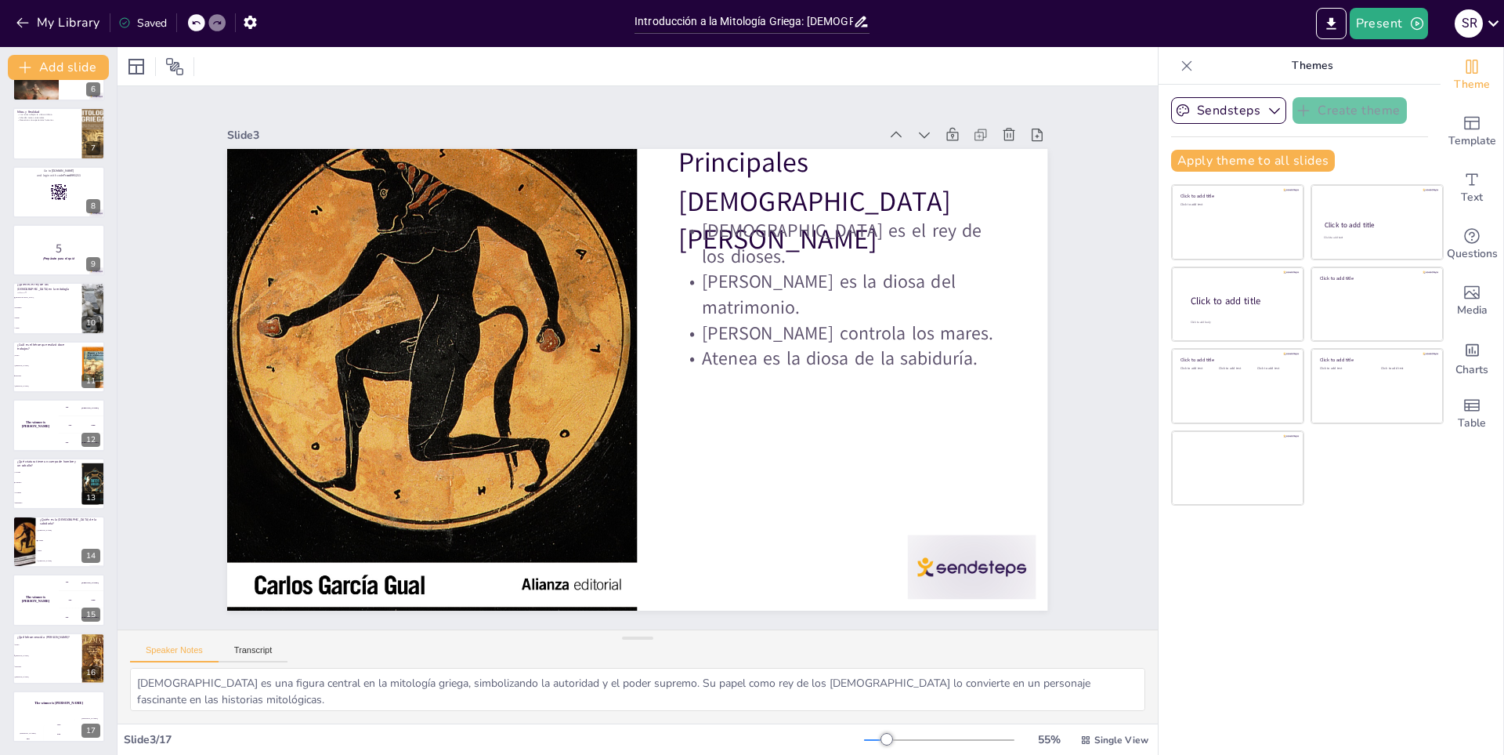
checkbox input "true"
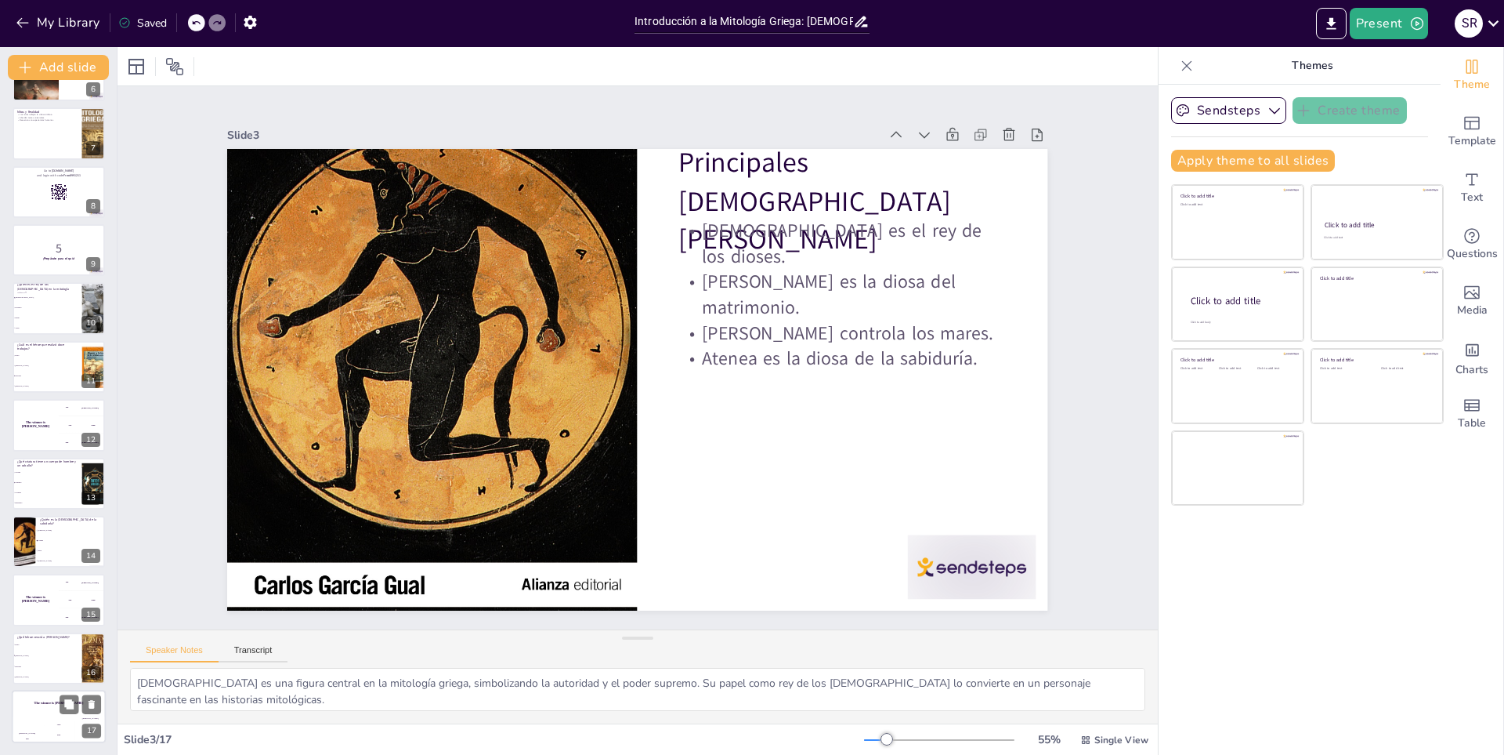
checkbox input "true"
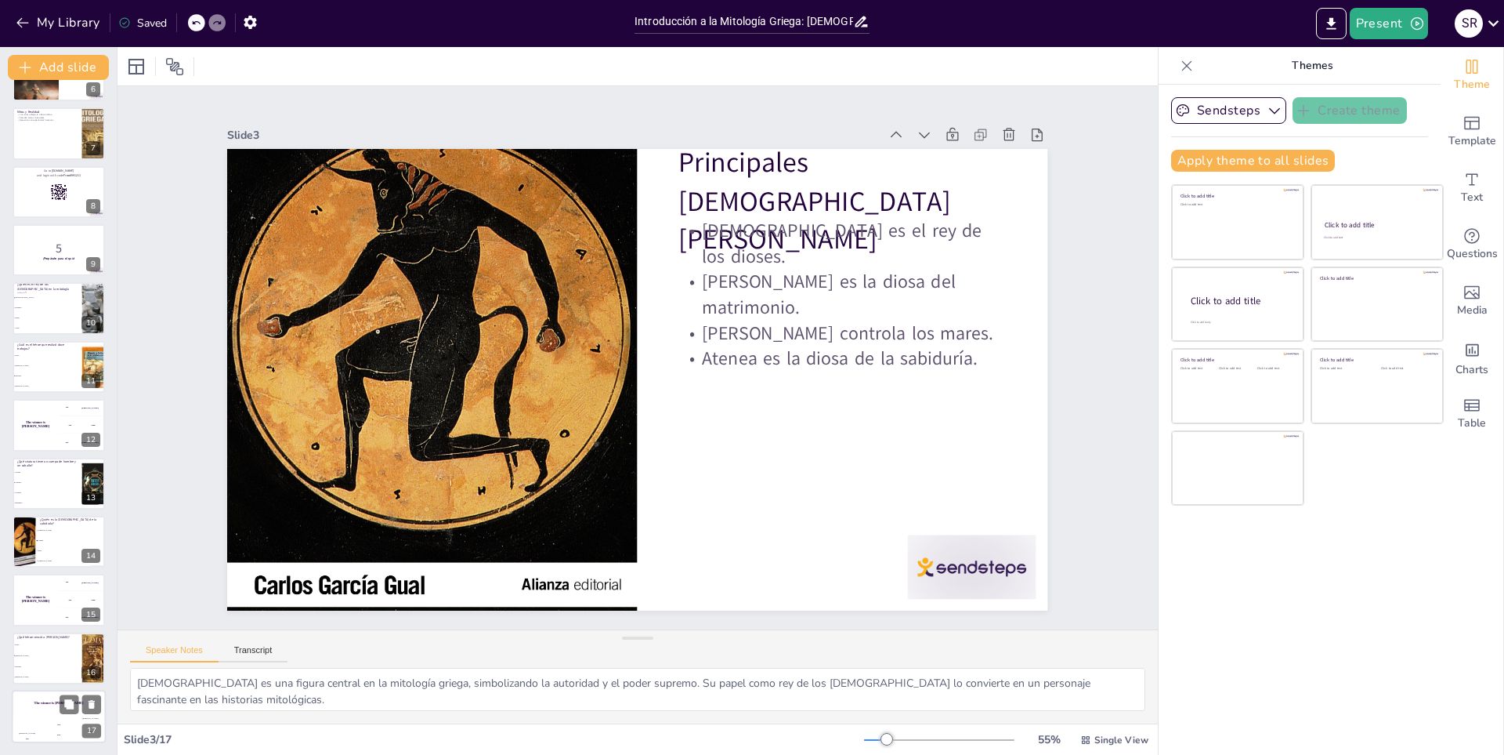
click at [41, 722] on div "Hasan 100" at bounding box center [27, 729] width 31 height 27
checkbox input "true"
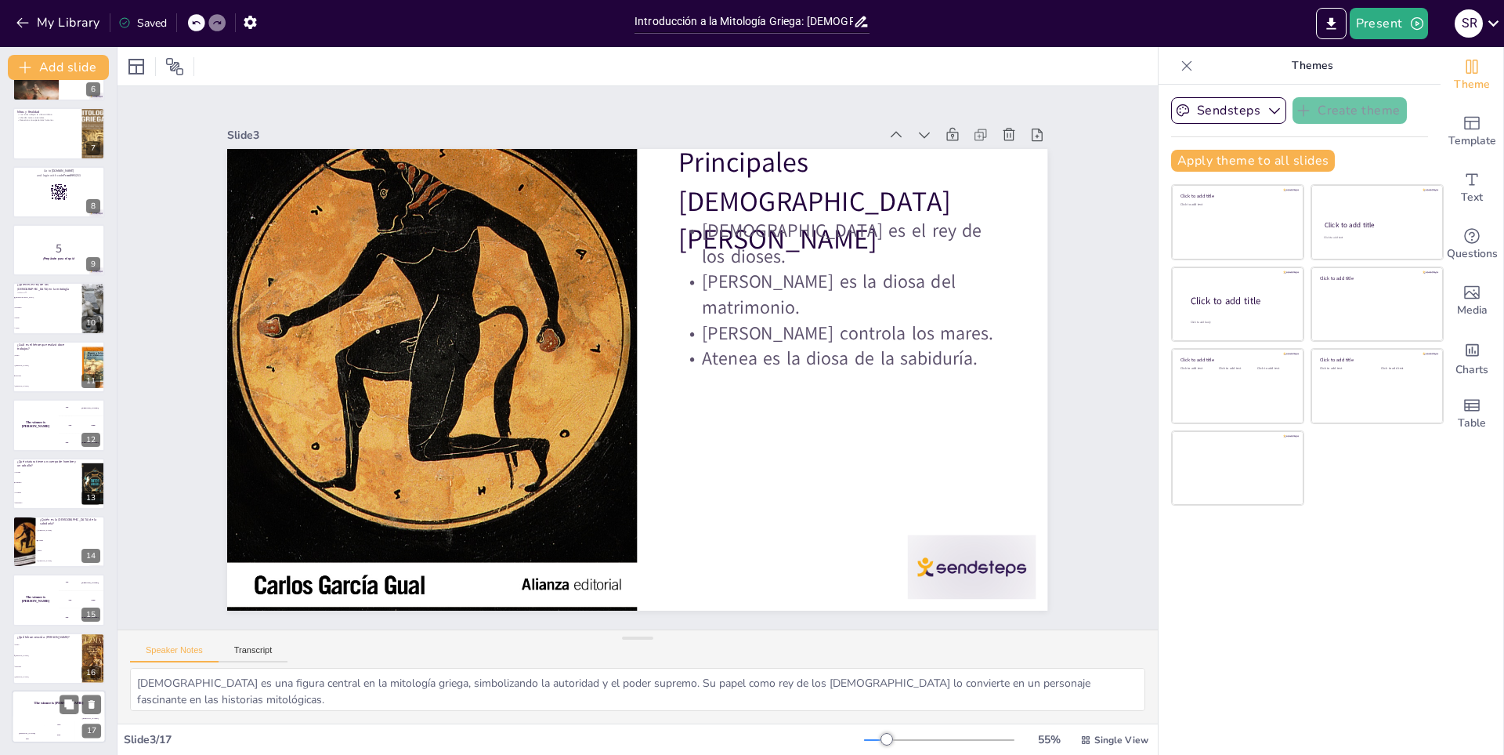
checkbox input "true"
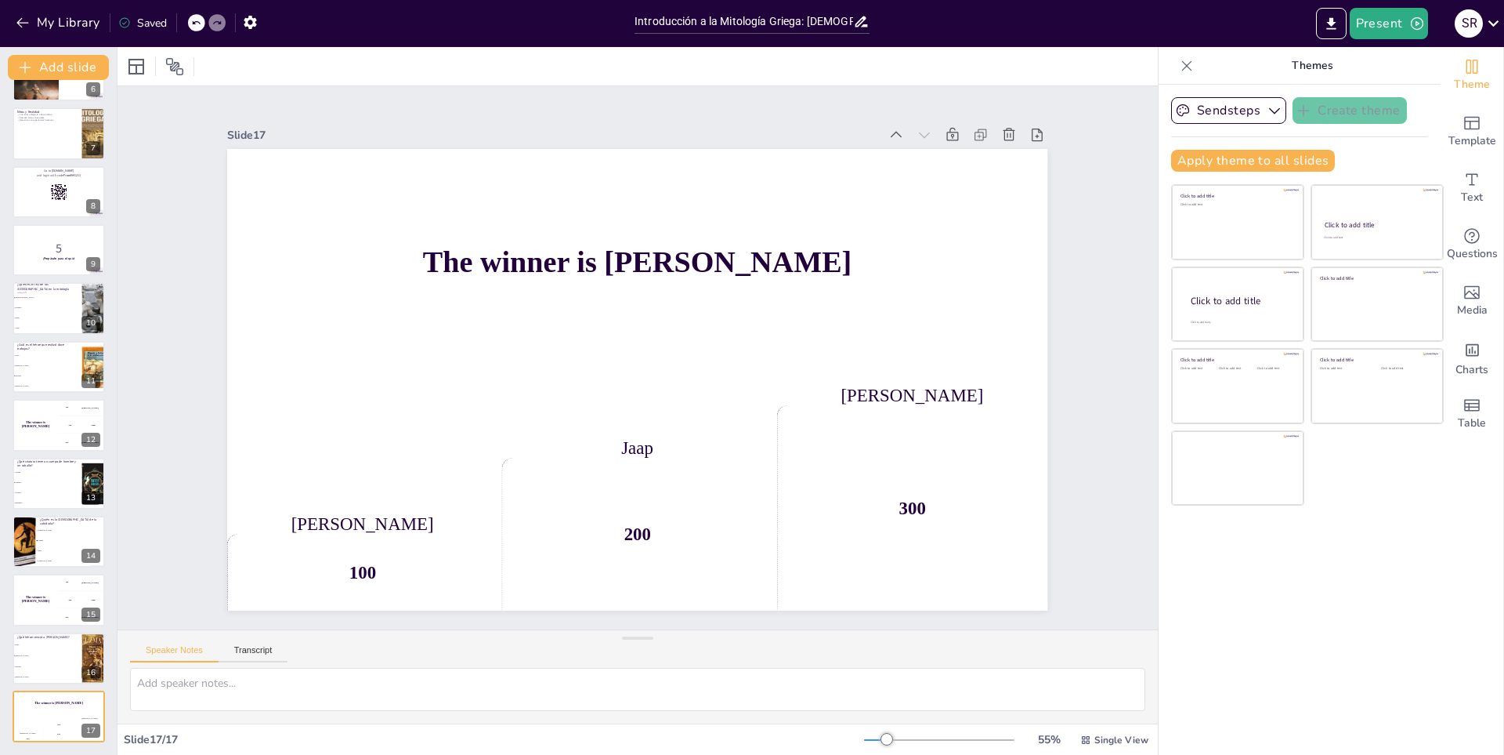
checkbox input "true"
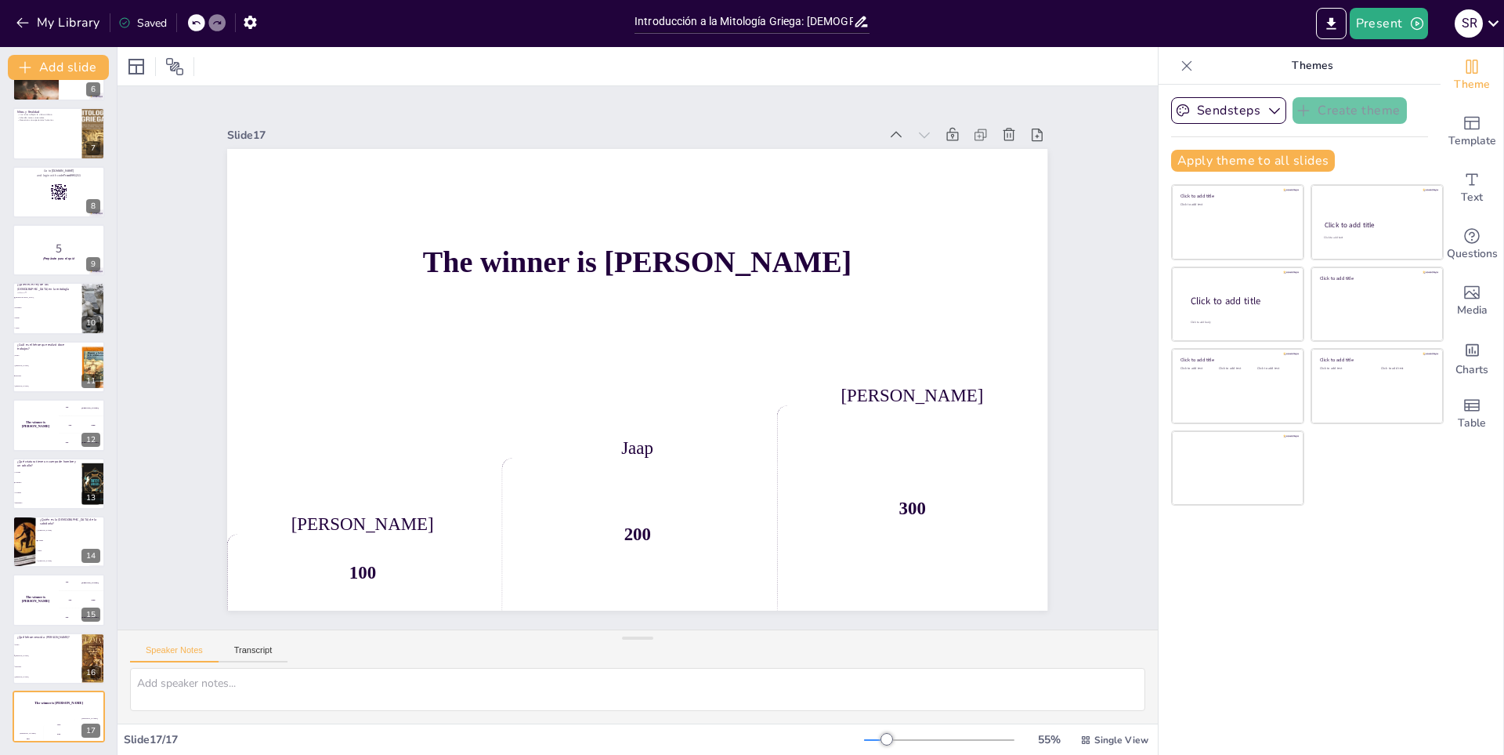
checkbox input "true"
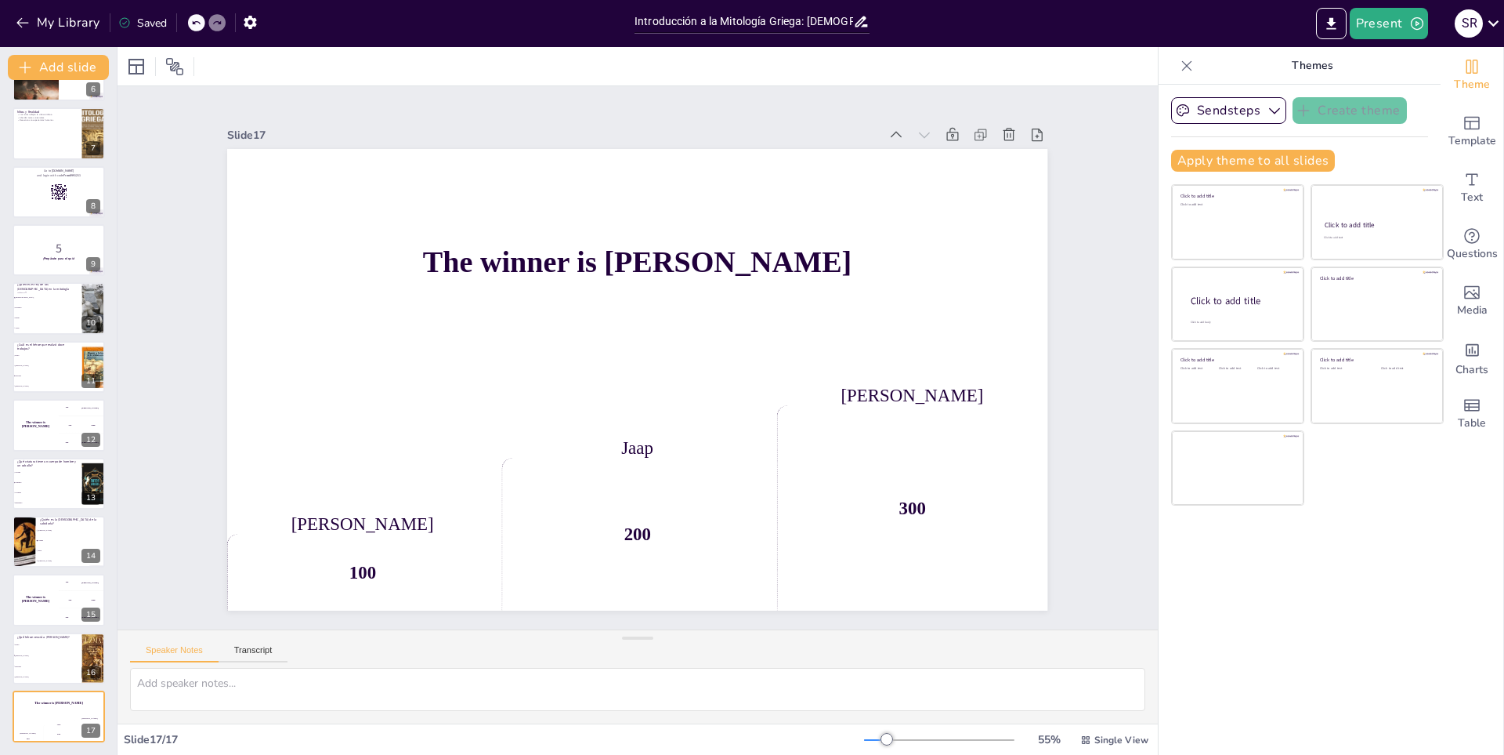
checkbox input "true"
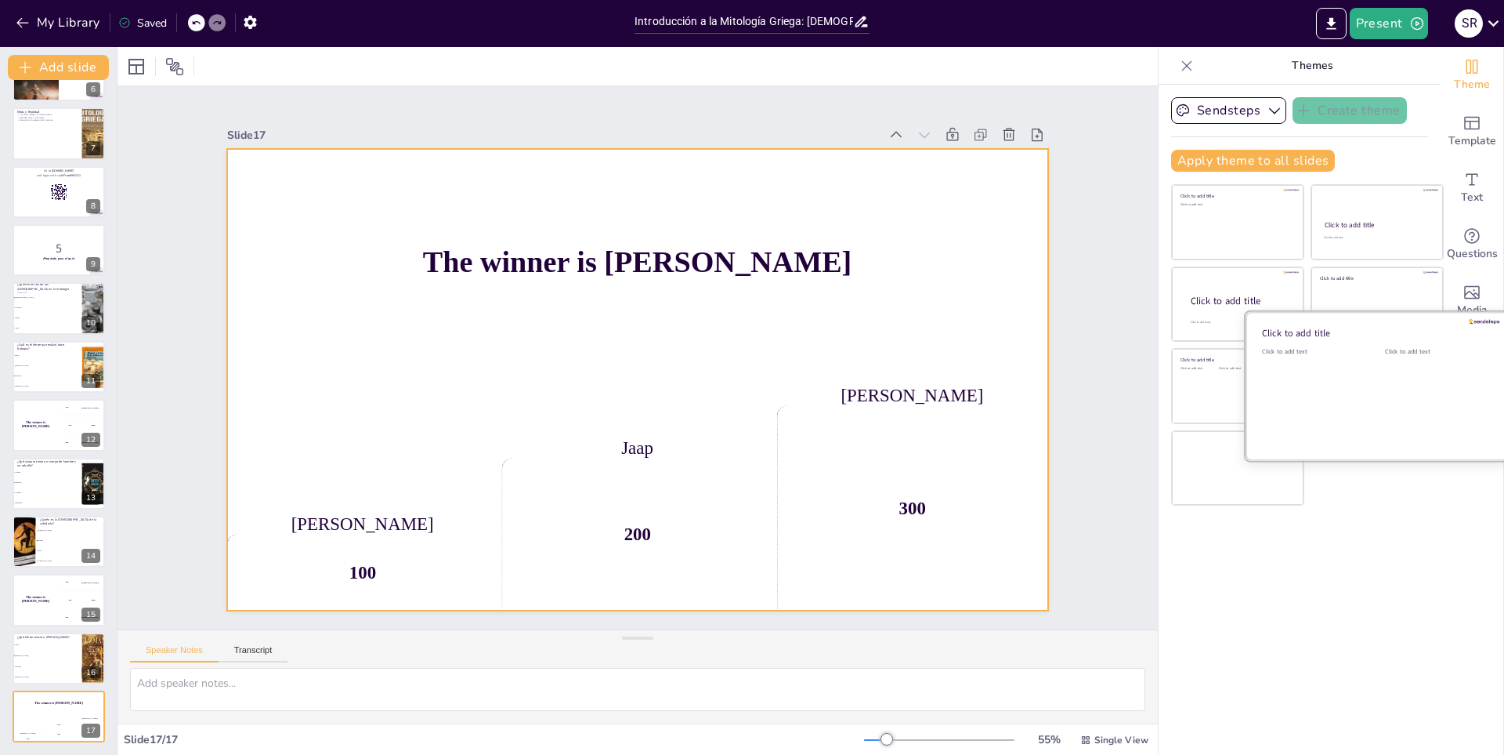
checkbox input "true"
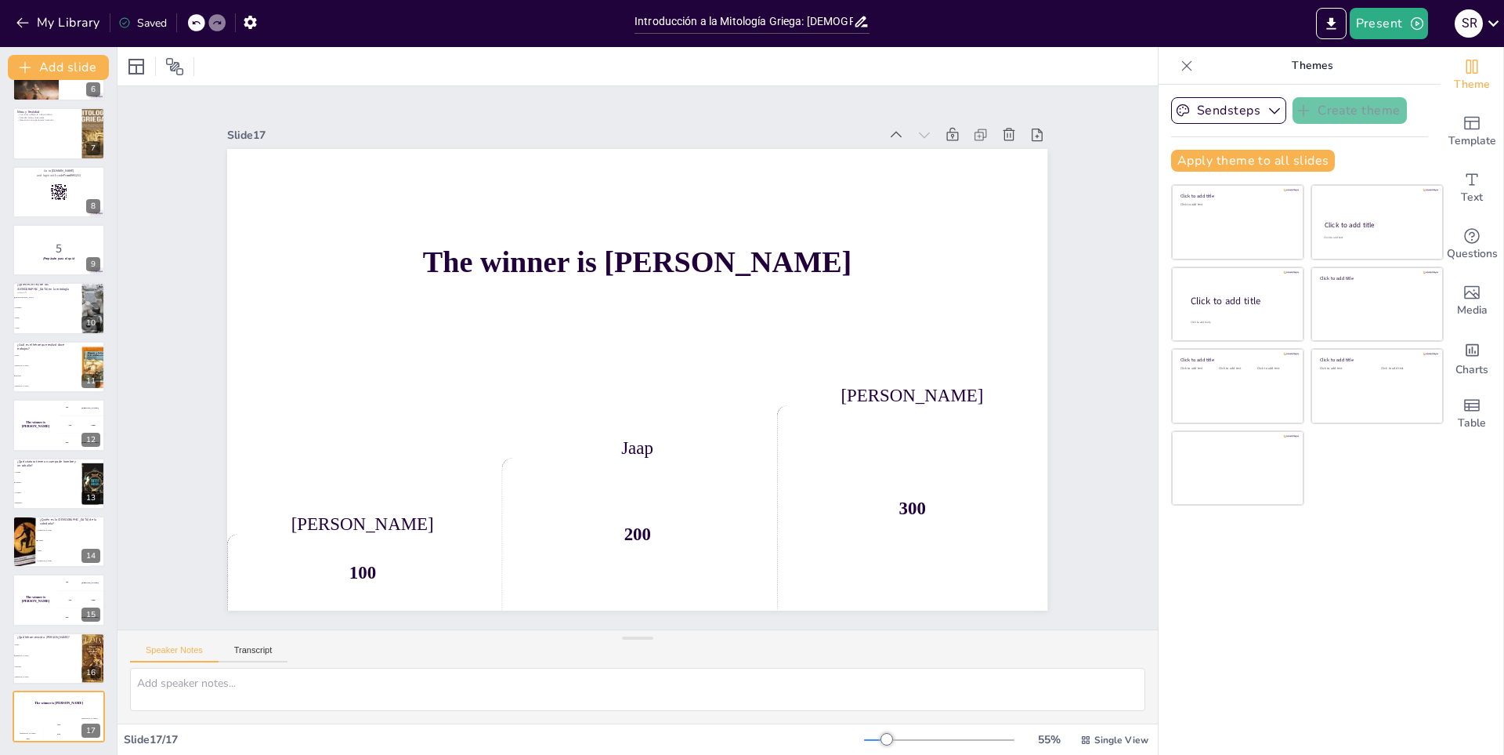
checkbox input "true"
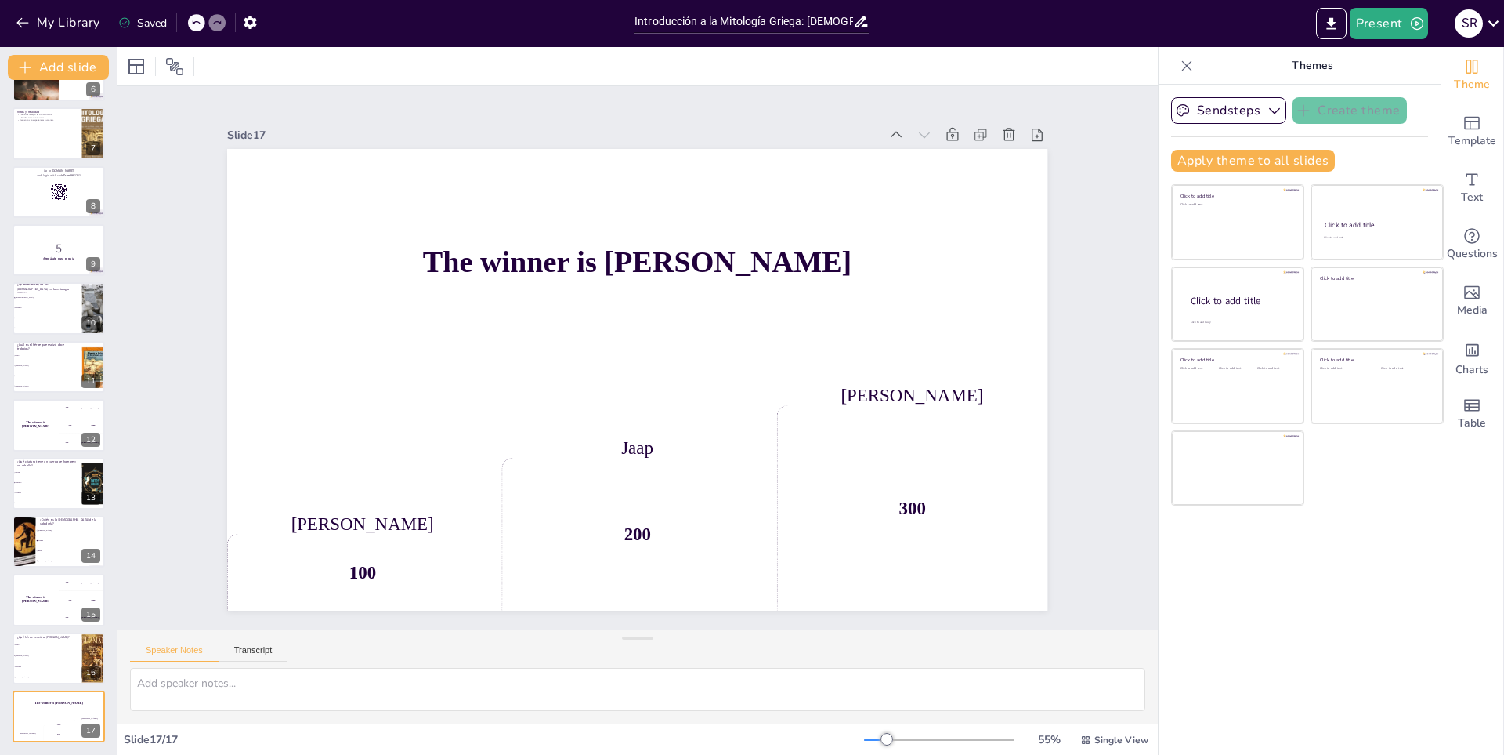
checkbox input "true"
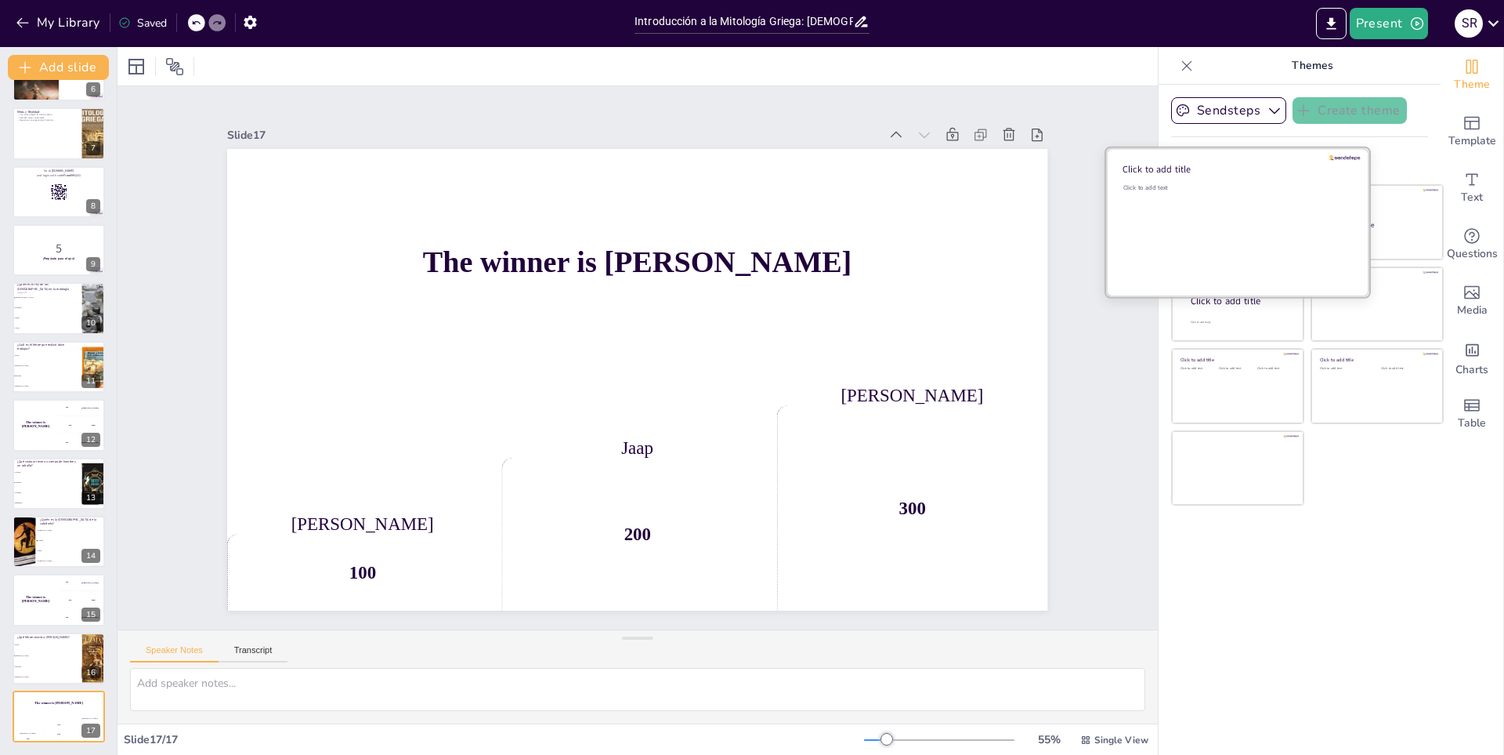
click at [1218, 212] on div "Click to add text" at bounding box center [1236, 231] width 224 height 97
checkbox input "true"
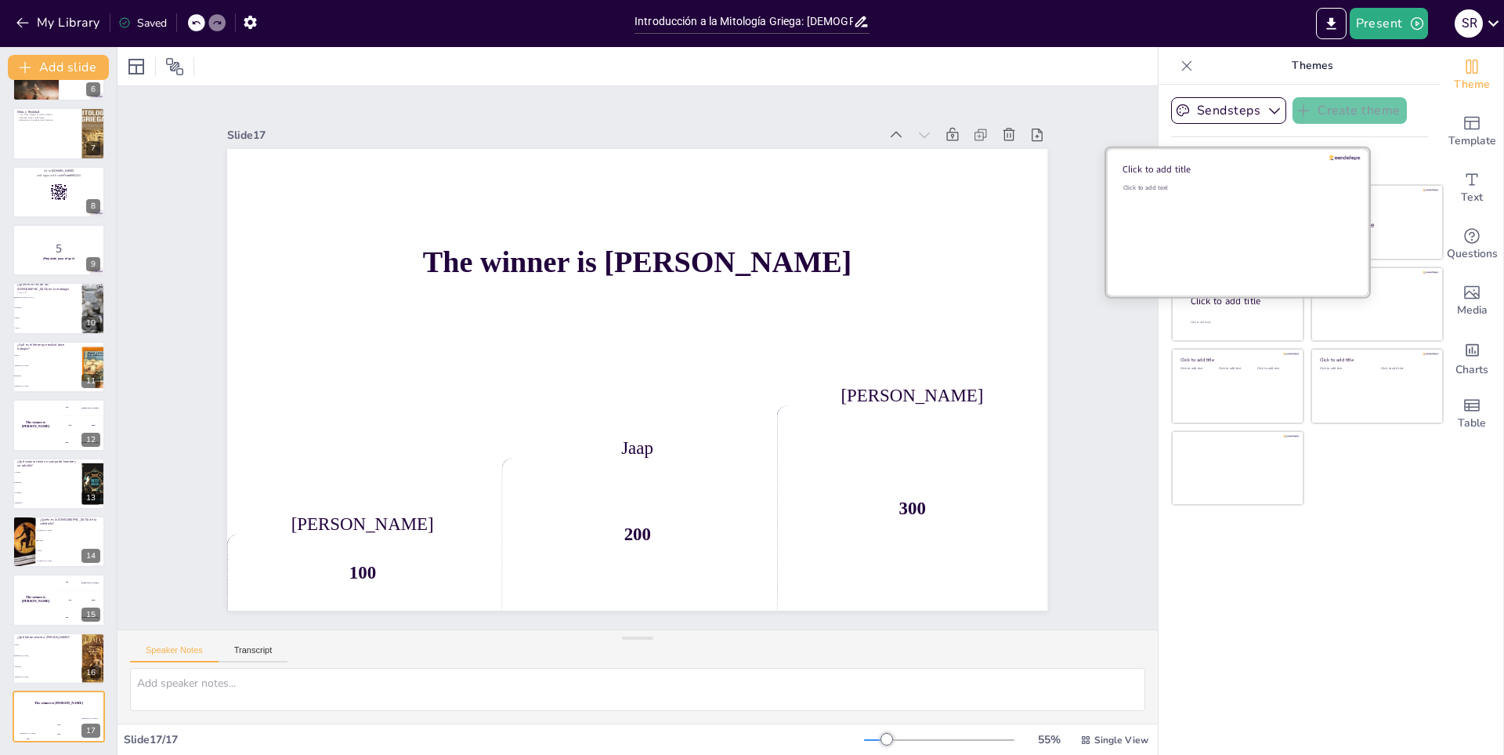
checkbox input "true"
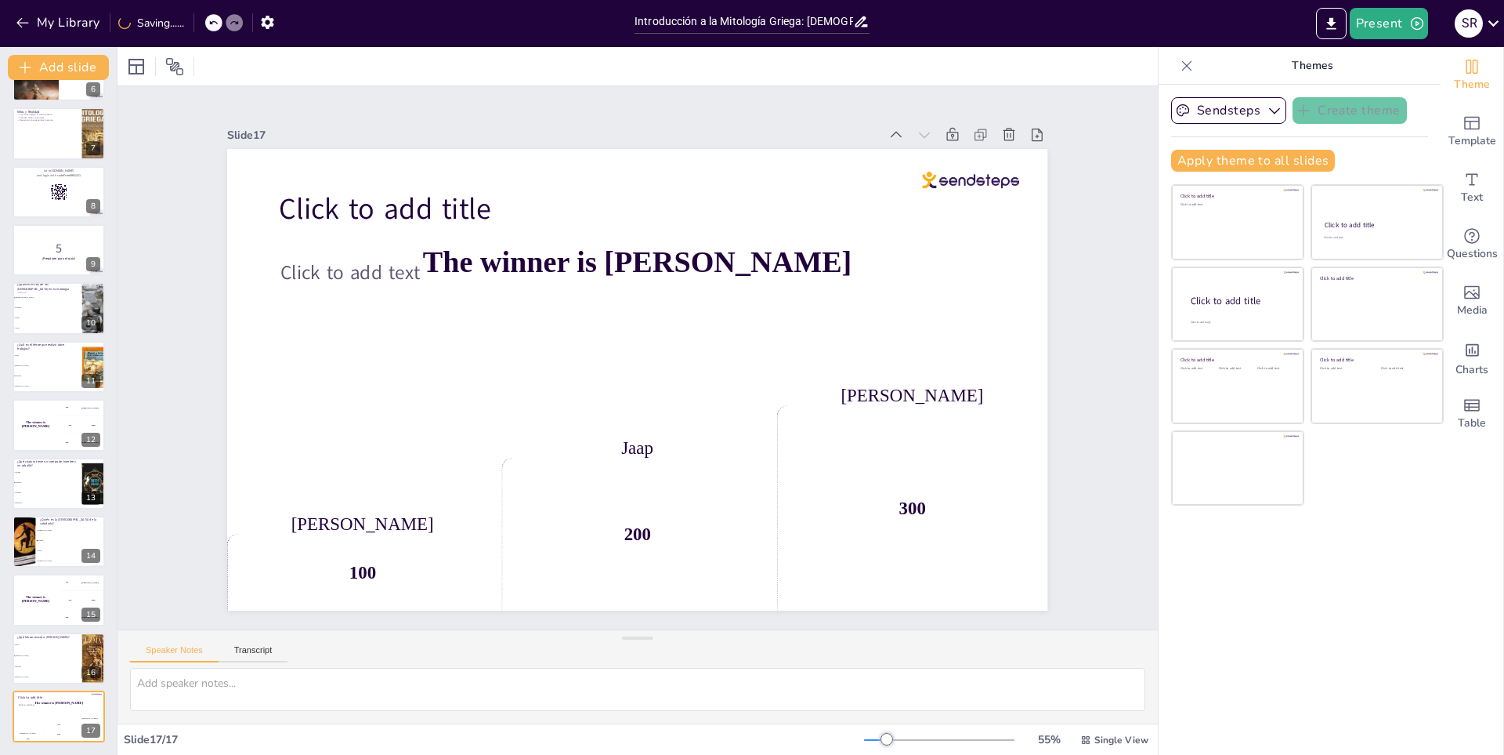
checkbox input "true"
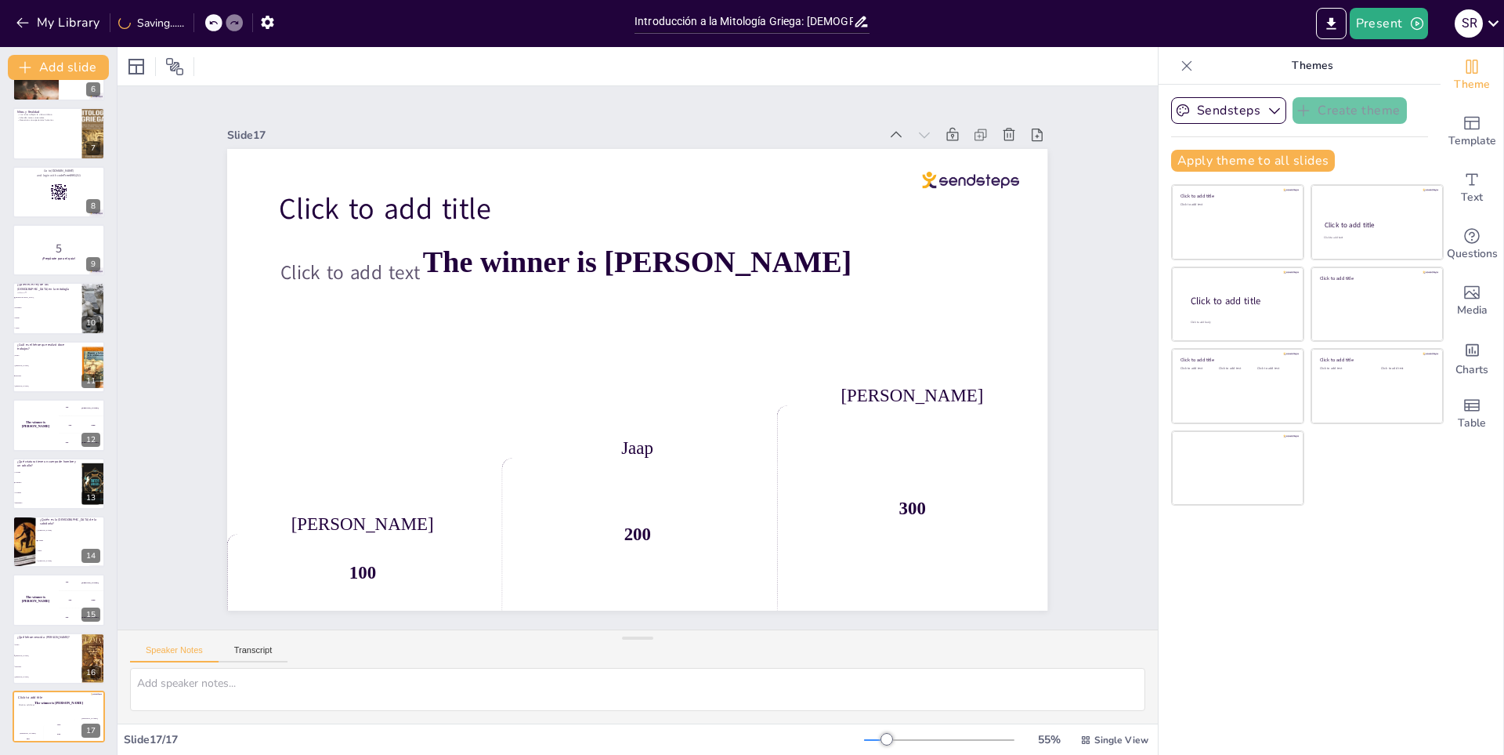
checkbox input "true"
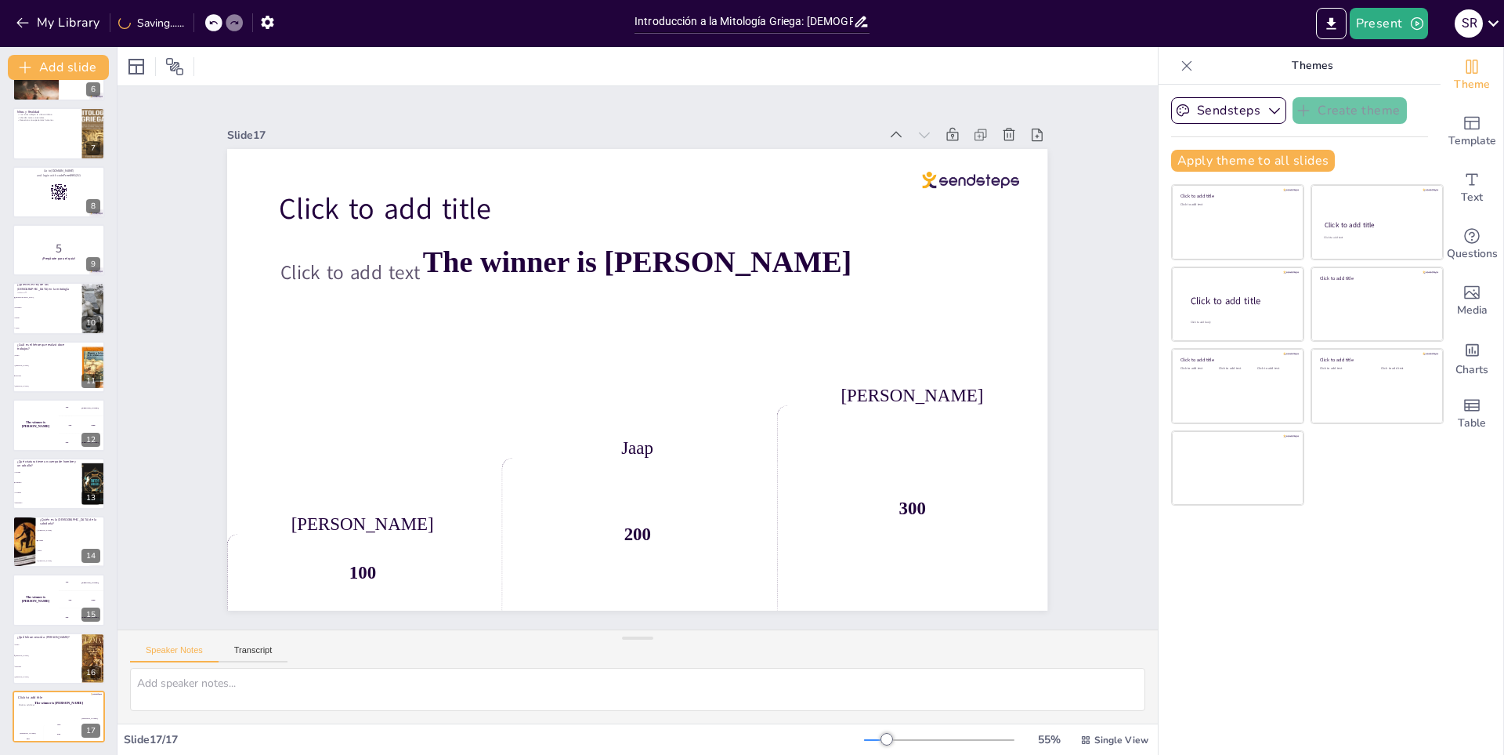
checkbox input "true"
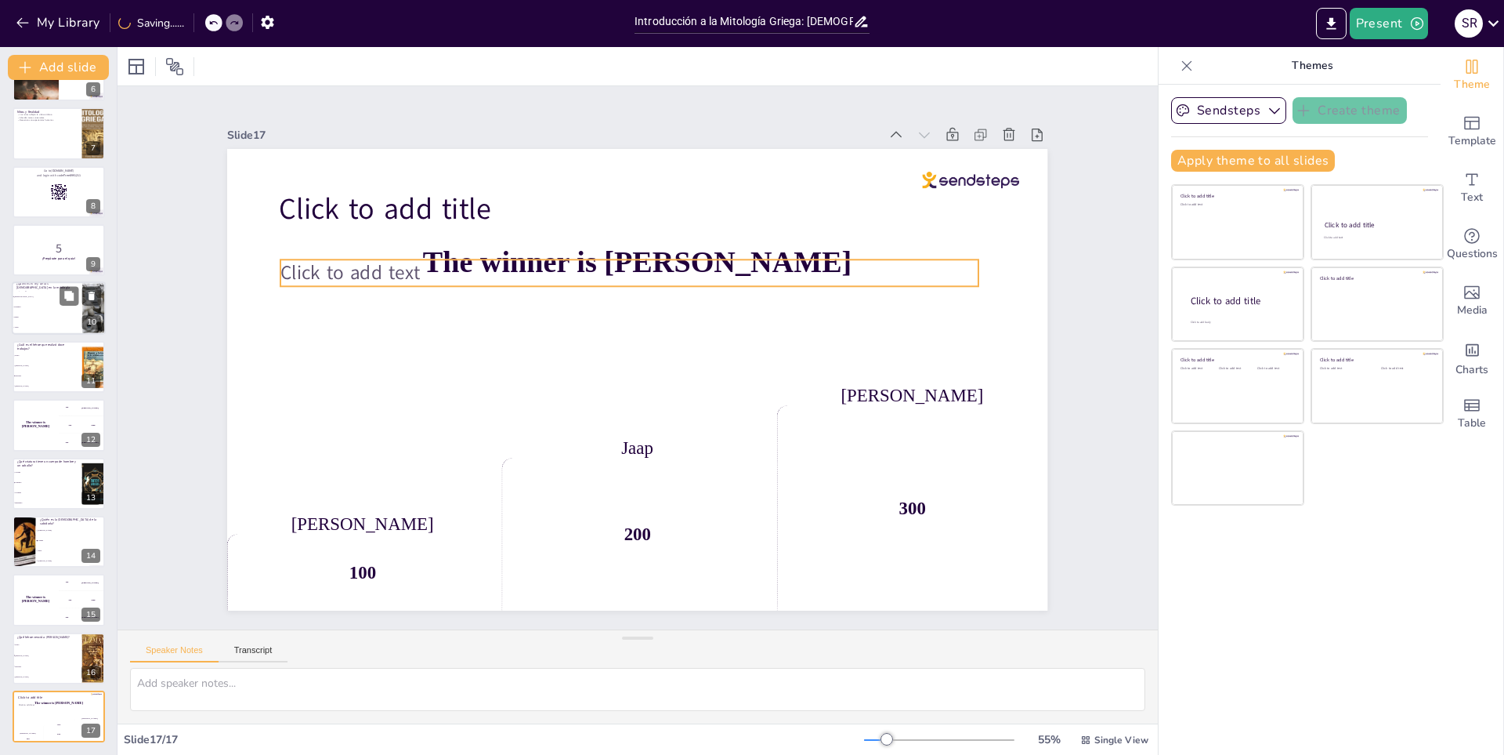
checkbox input "true"
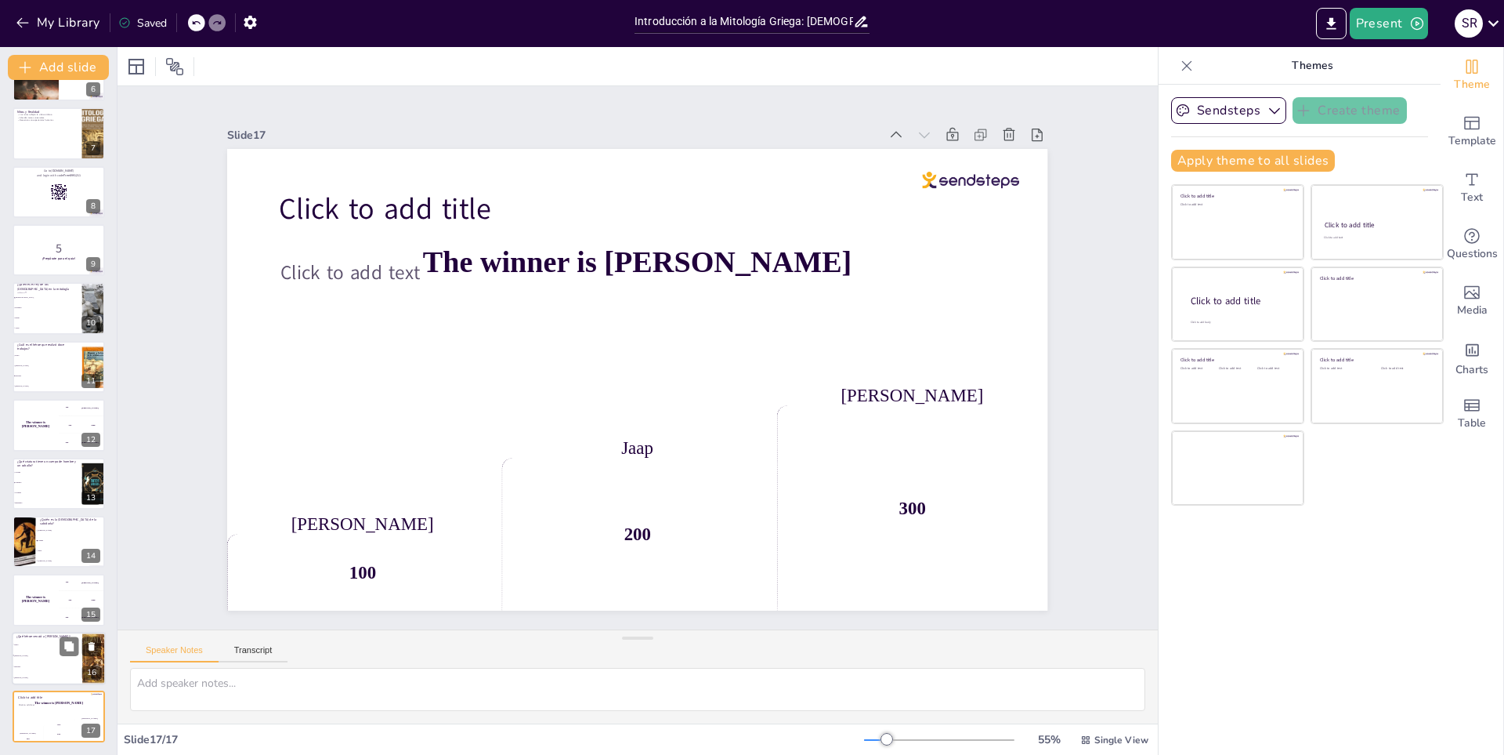
click at [14, 639] on li "Teseo" at bounding box center [47, 644] width 71 height 11
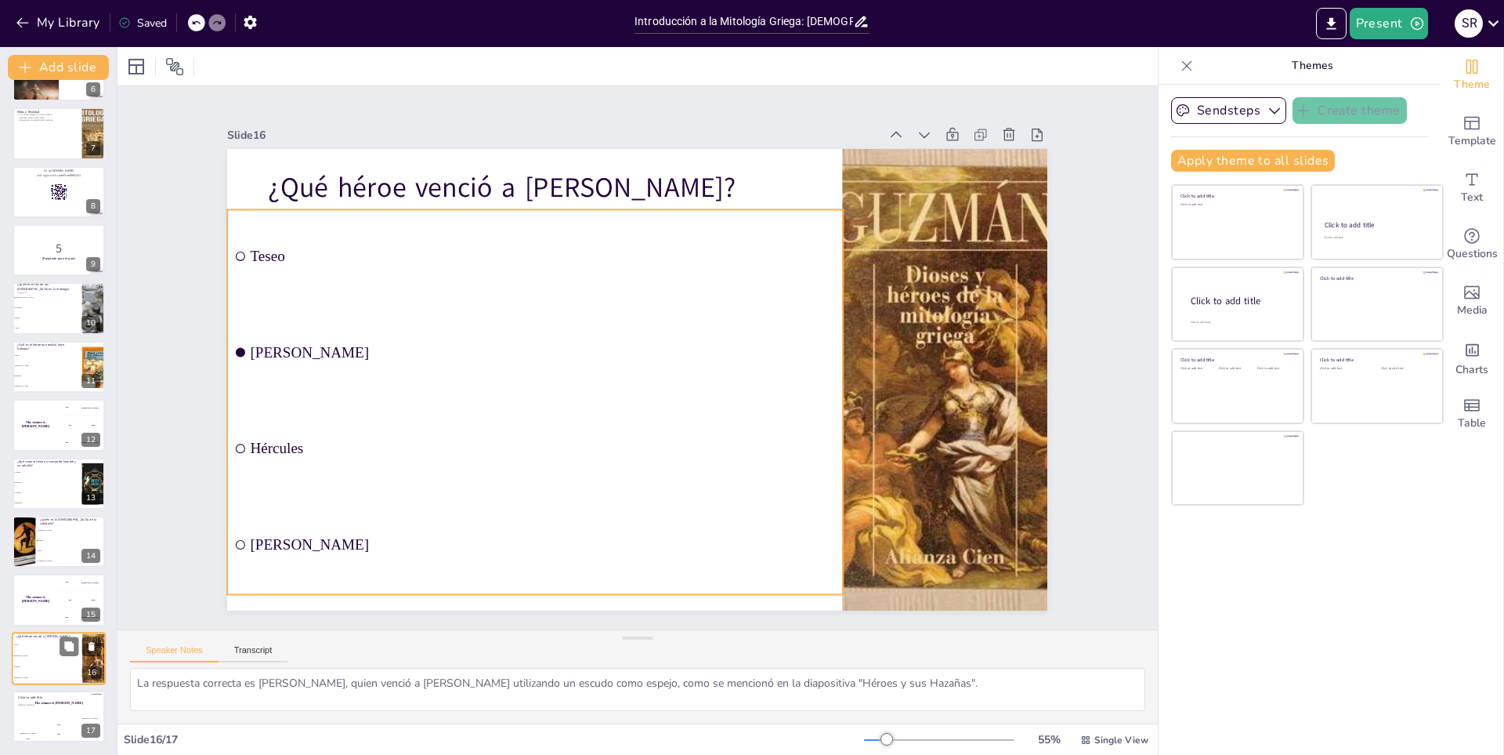
click at [52, 643] on span "Teseo" at bounding box center [47, 644] width 67 height 2
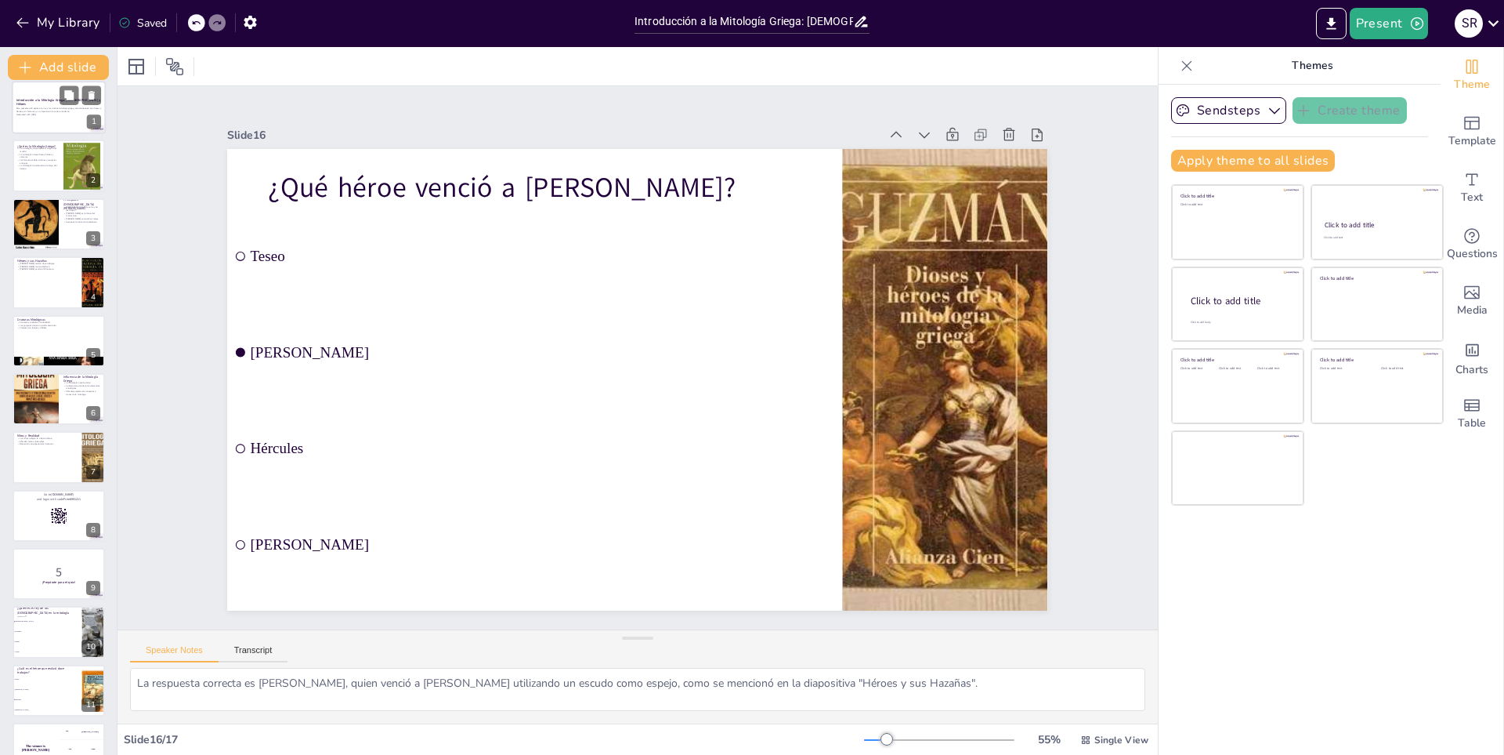
scroll to position [0, 0]
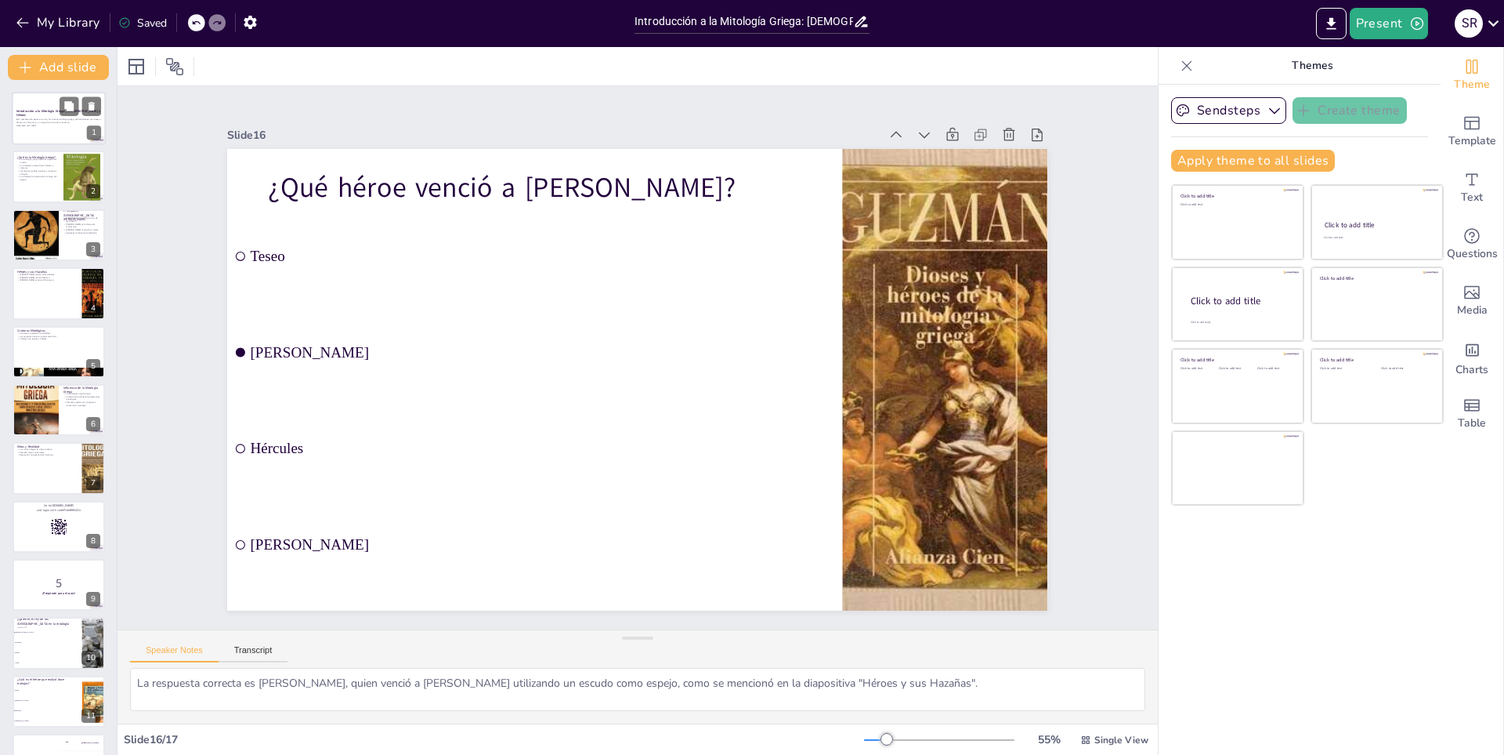
click at [56, 123] on p "Esta presentación explora la rica y fascinante mitología griega, centrándose en…" at bounding box center [58, 120] width 85 height 5
